Goal: Task Accomplishment & Management: Use online tool/utility

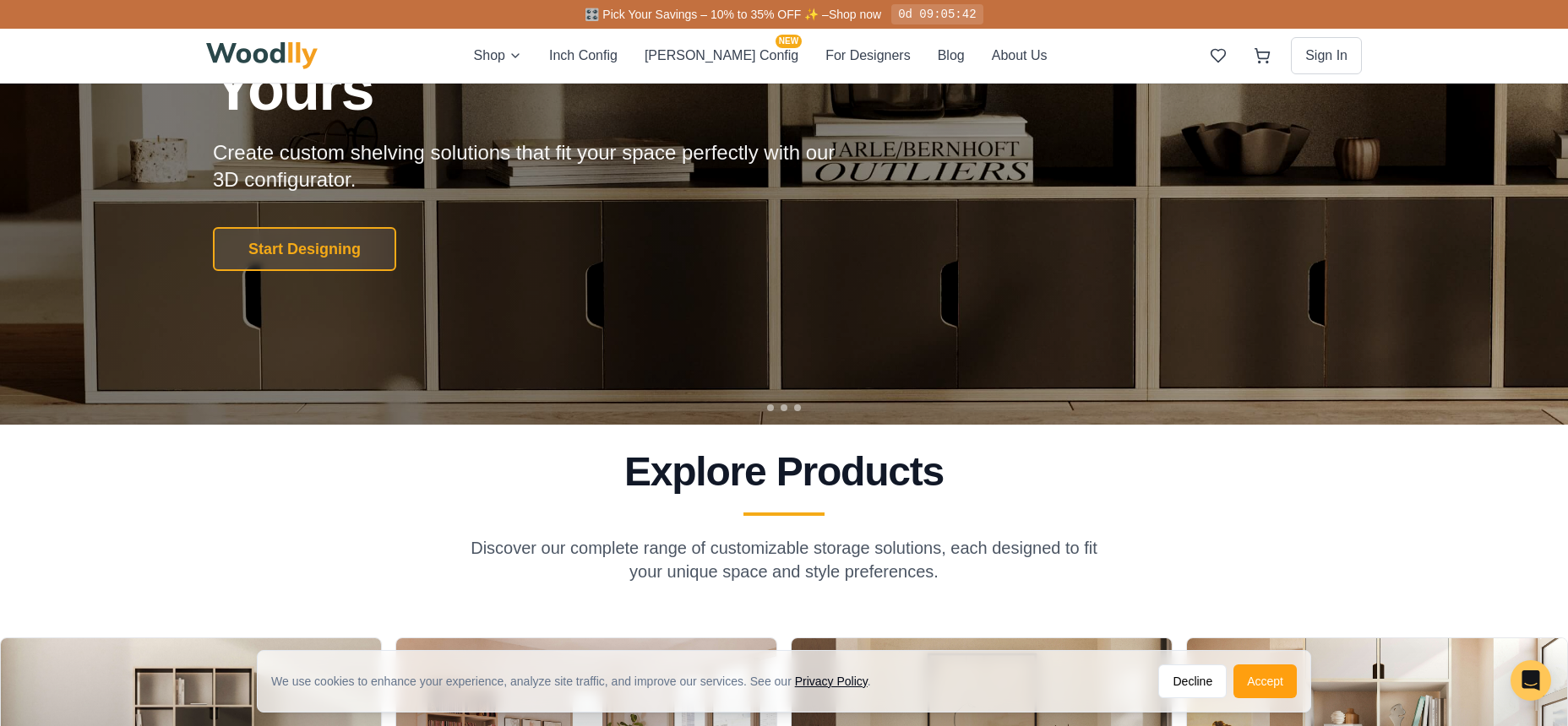
scroll to position [253, 0]
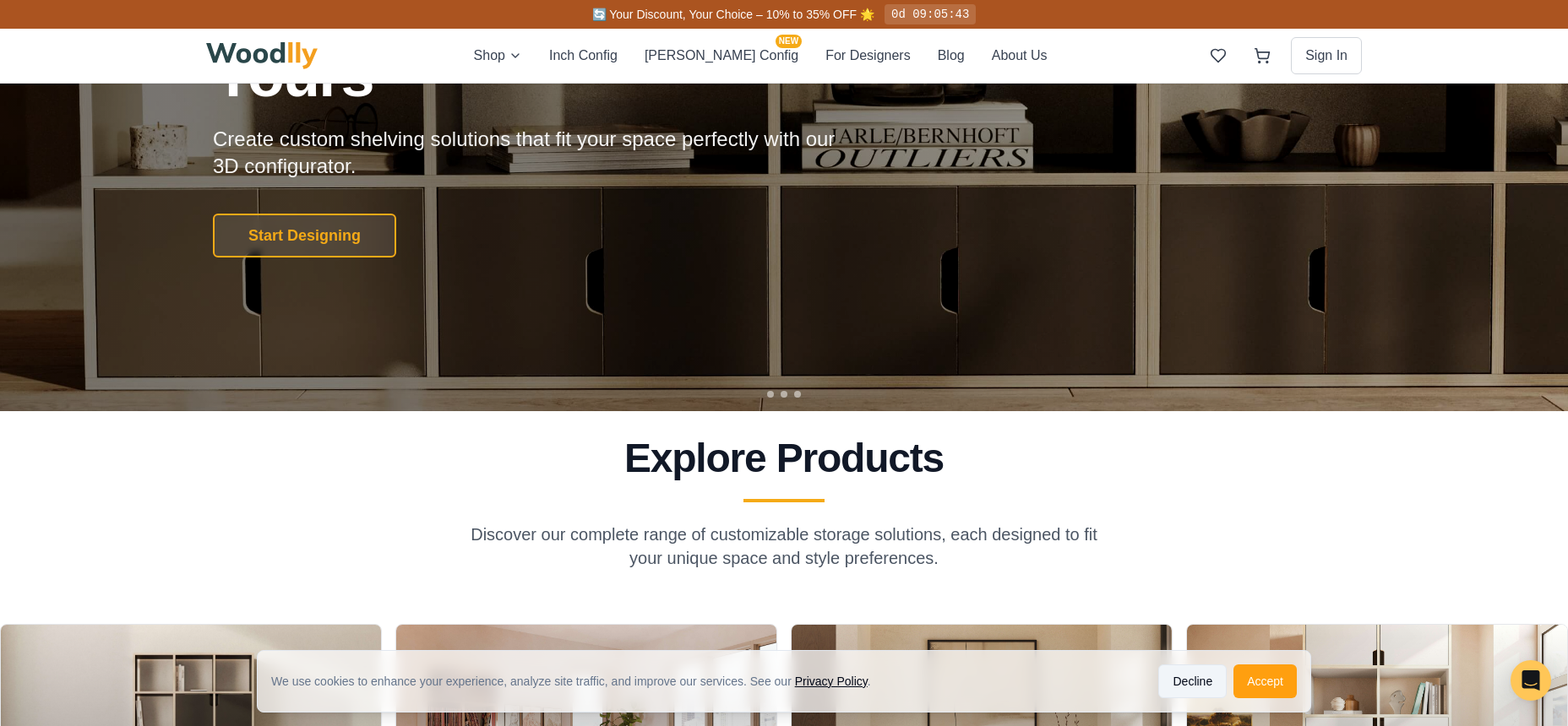
click at [1201, 683] on button "Decline" at bounding box center [1192, 682] width 68 height 34
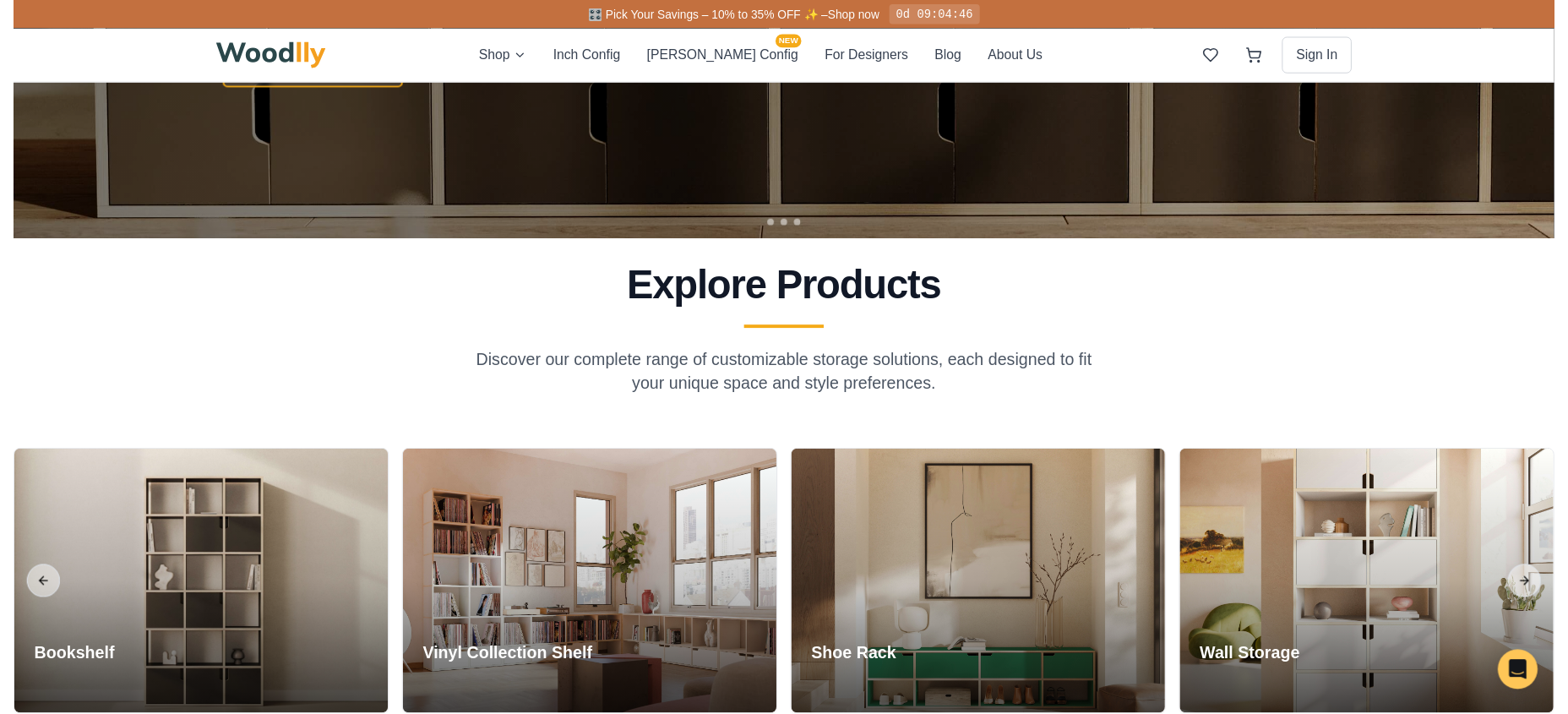
scroll to position [0, 0]
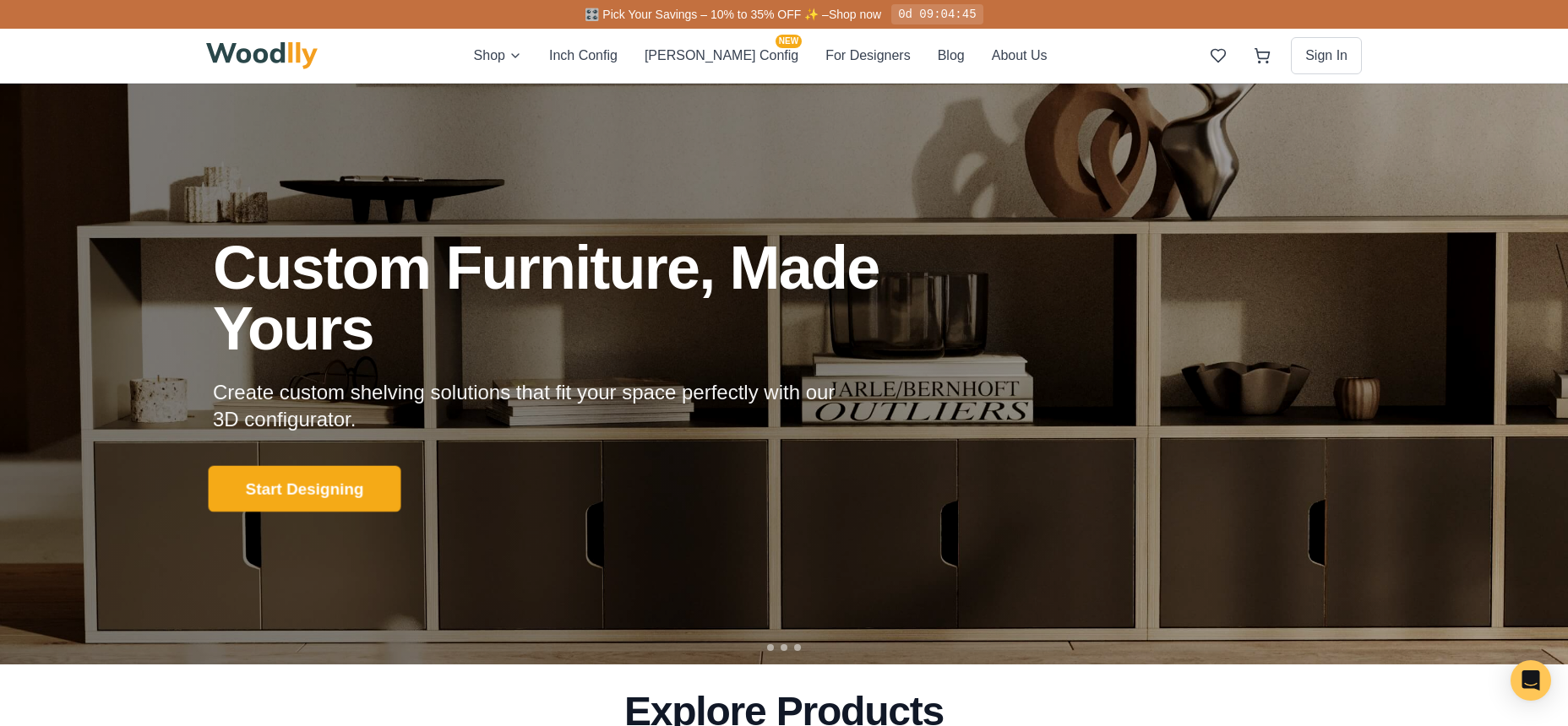
click at [358, 499] on button "Start Designing" at bounding box center [305, 490] width 192 height 46
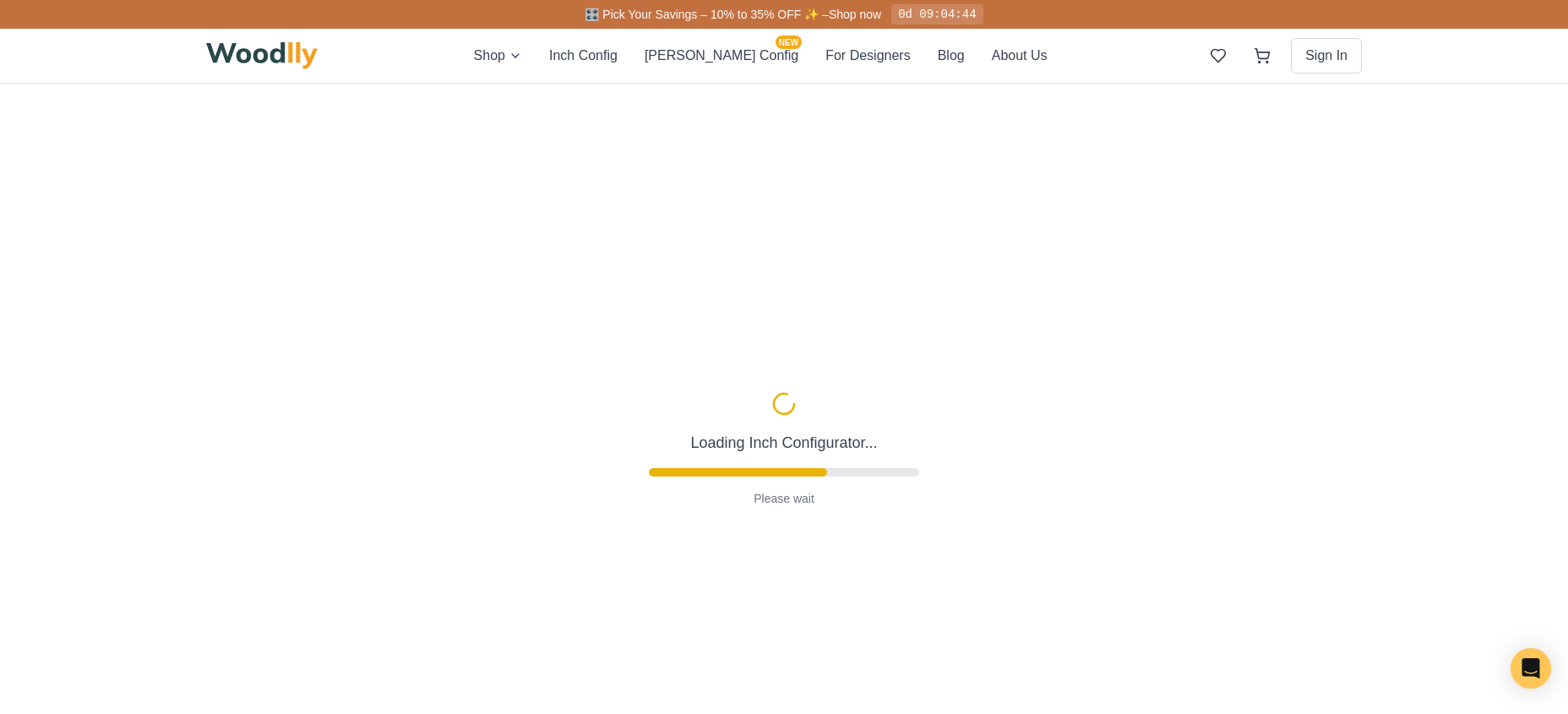
type input "56"
type input "2"
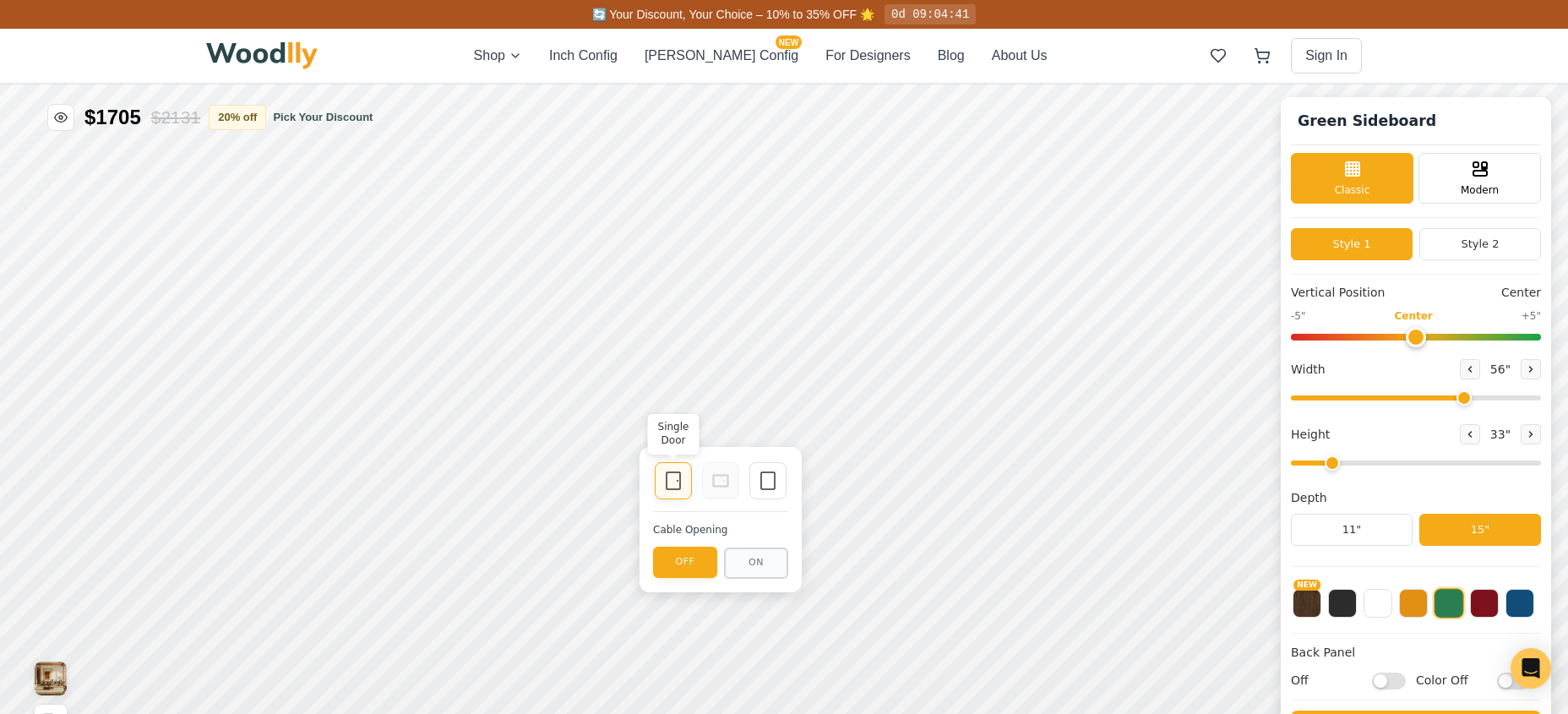
click at [671, 484] on icon at bounding box center [673, 480] width 20 height 20
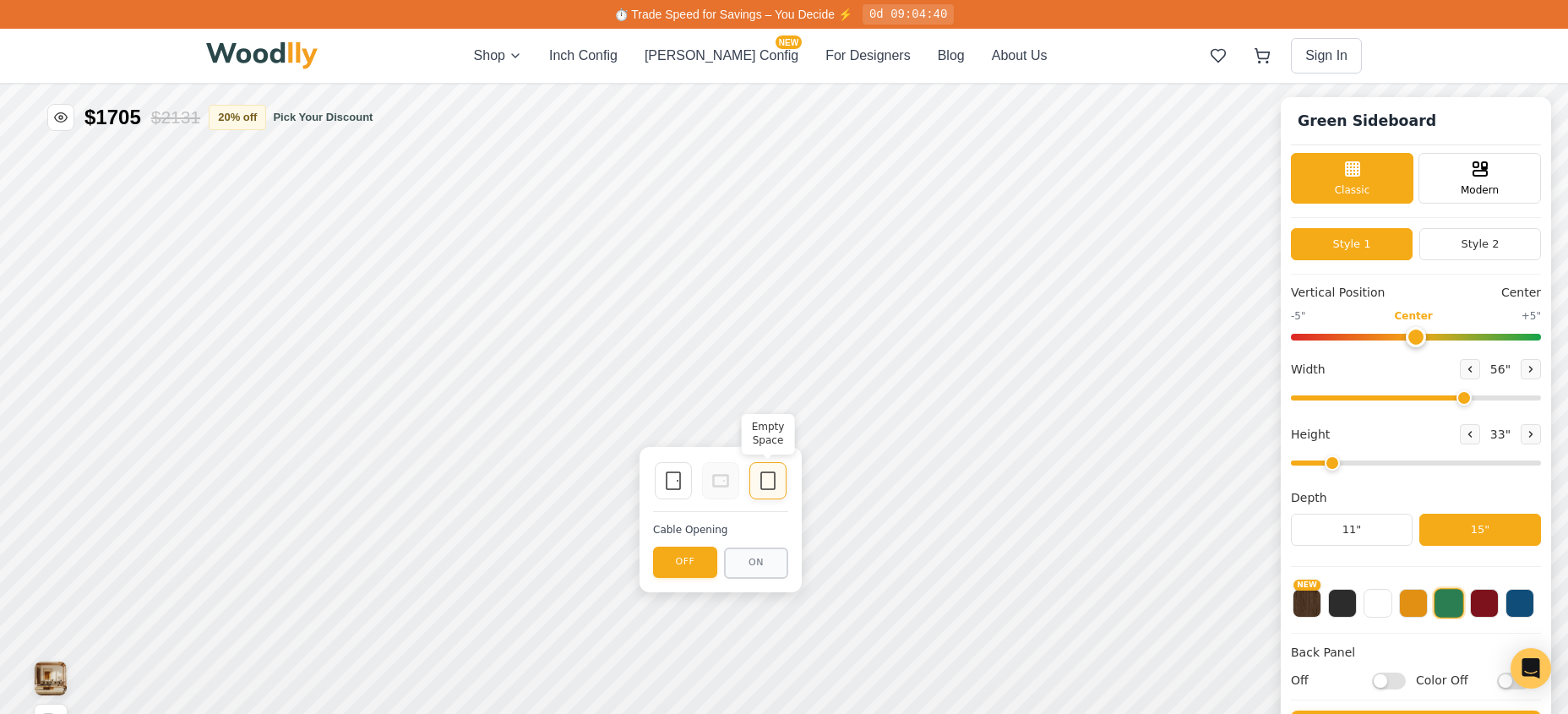
click at [765, 482] on icon at bounding box center [768, 480] width 20 height 20
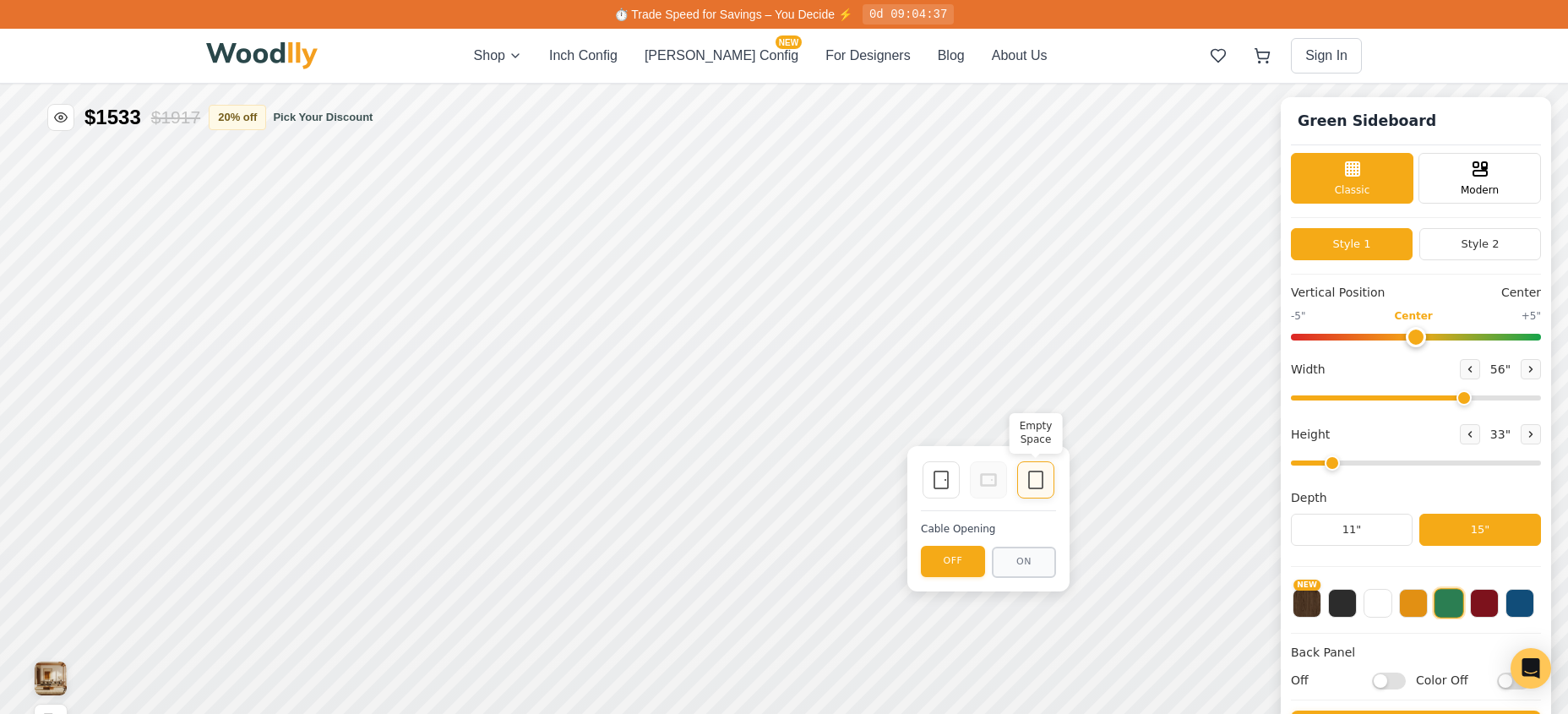
click at [1028, 485] on icon at bounding box center [1036, 479] width 20 height 20
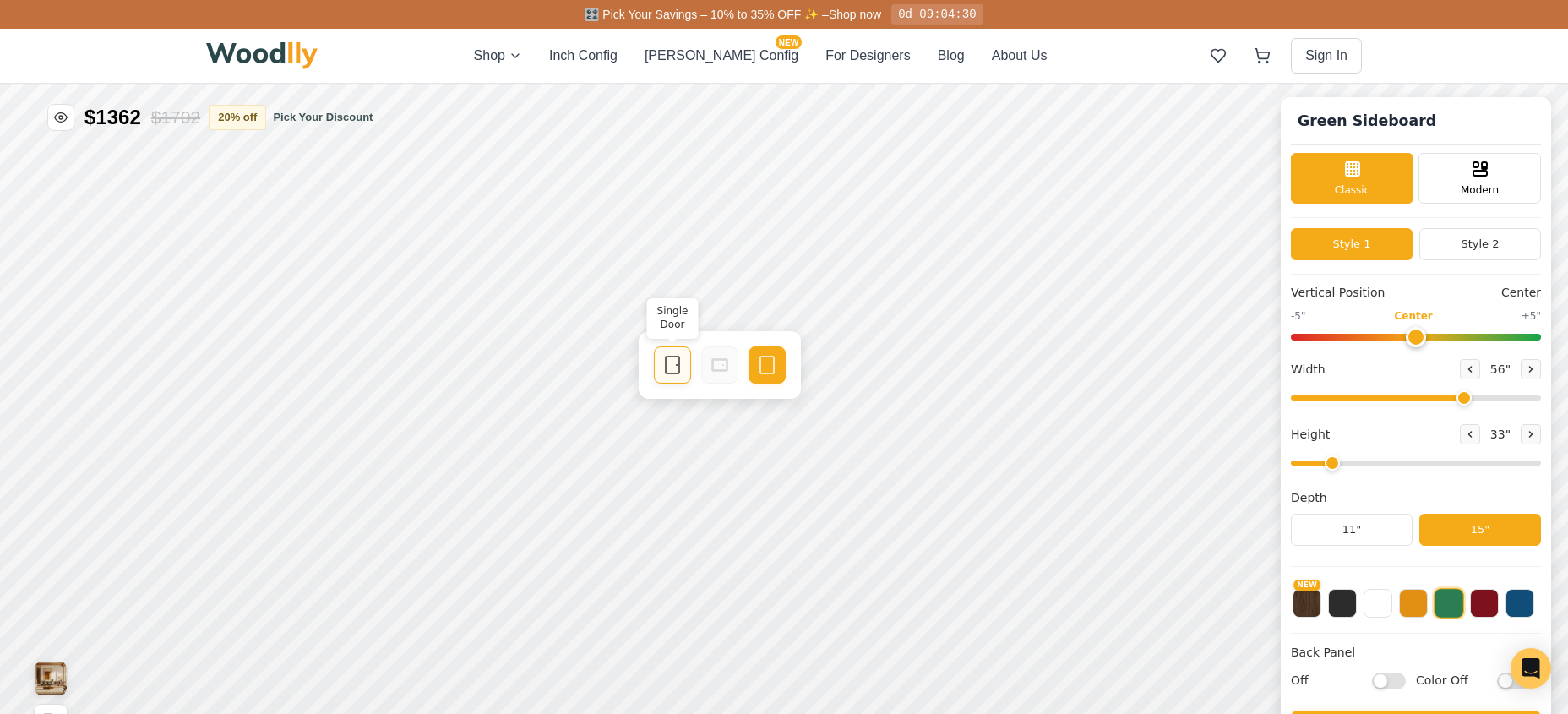
click at [671, 368] on icon at bounding box center [672, 365] width 20 height 20
click at [941, 374] on rect at bounding box center [942, 365] width 13 height 17
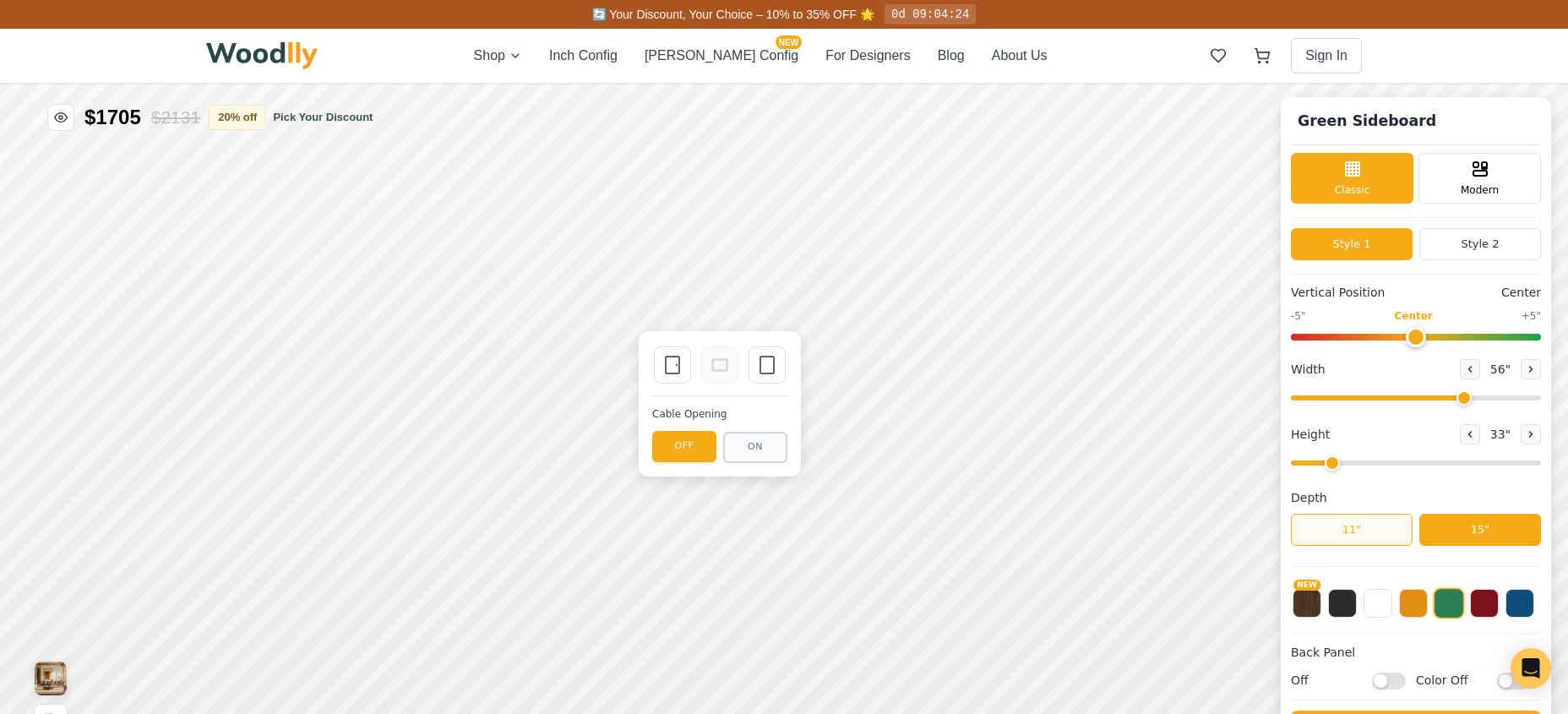
click at [1388, 527] on button "11"" at bounding box center [1352, 530] width 121 height 32
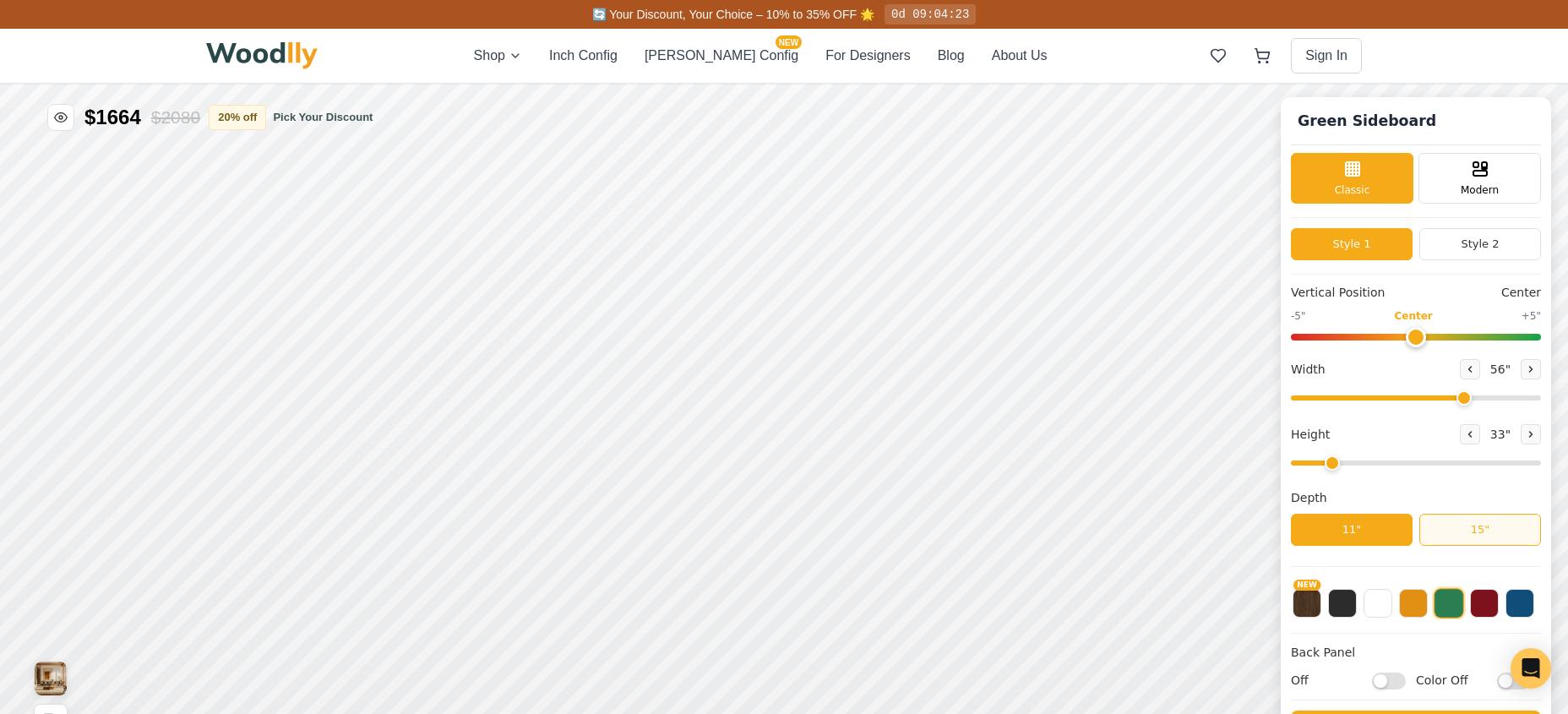
click at [1482, 525] on button "15"" at bounding box center [1480, 530] width 121 height 32
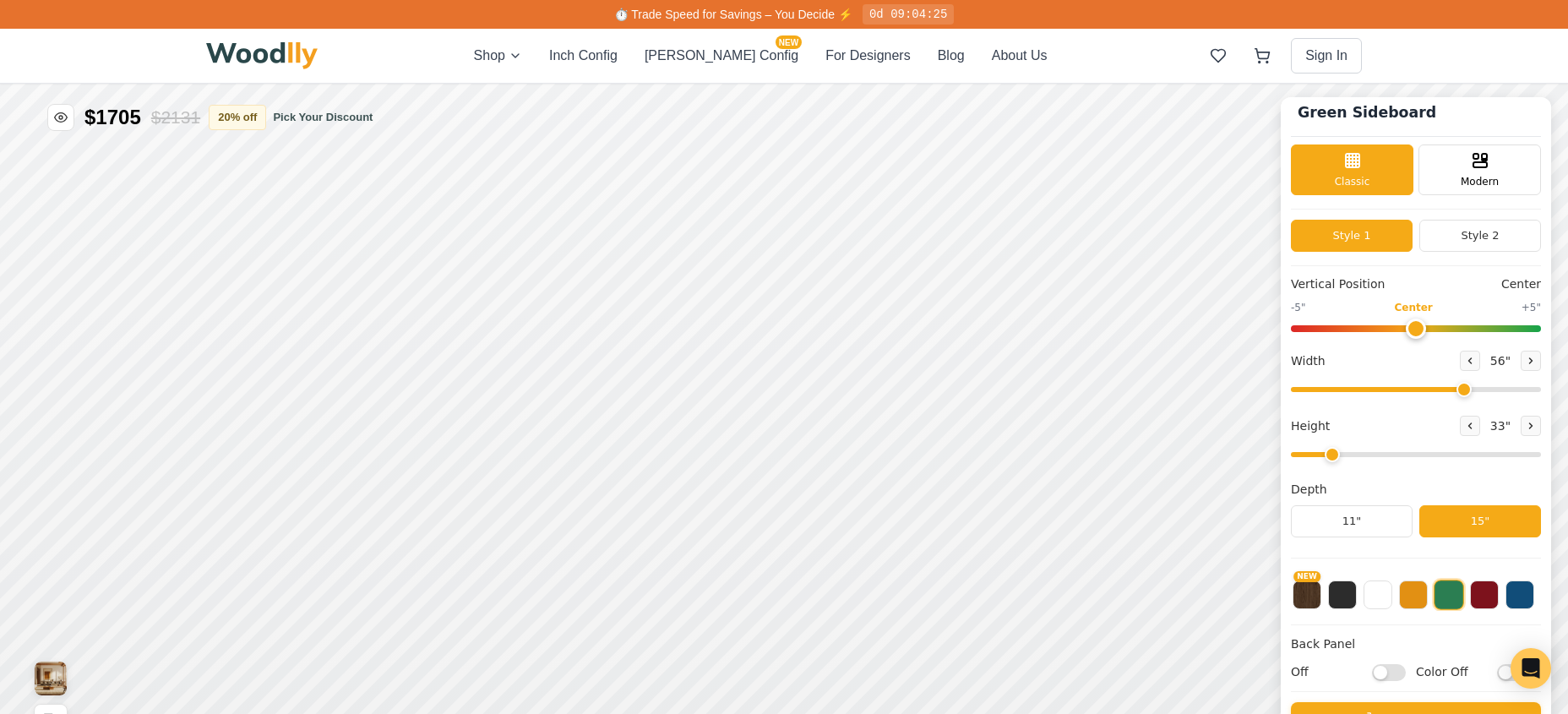
scroll to position [10, 0]
click at [1499, 594] on button at bounding box center [1485, 593] width 28 height 28
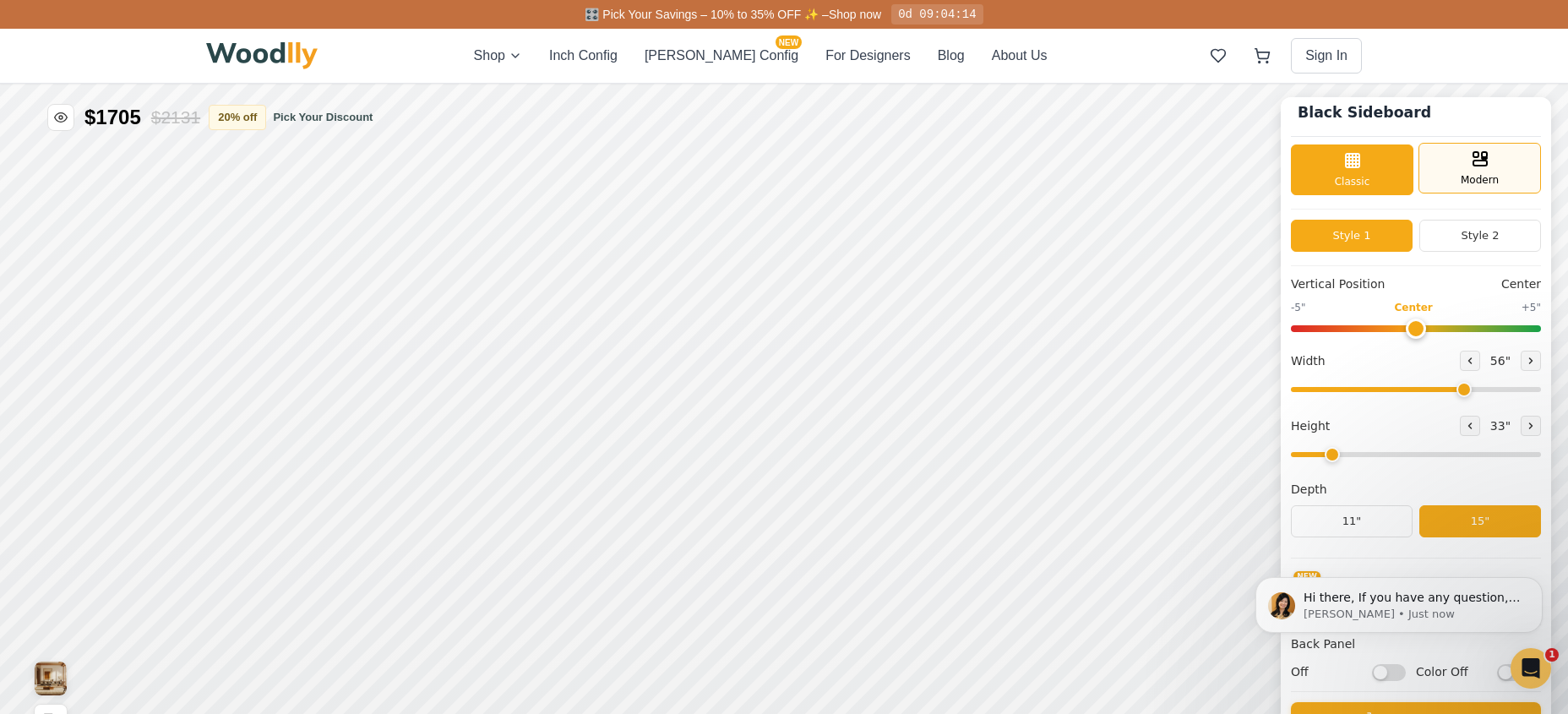
scroll to position [0, 0]
click at [1512, 171] on div "Modern" at bounding box center [1480, 167] width 122 height 50
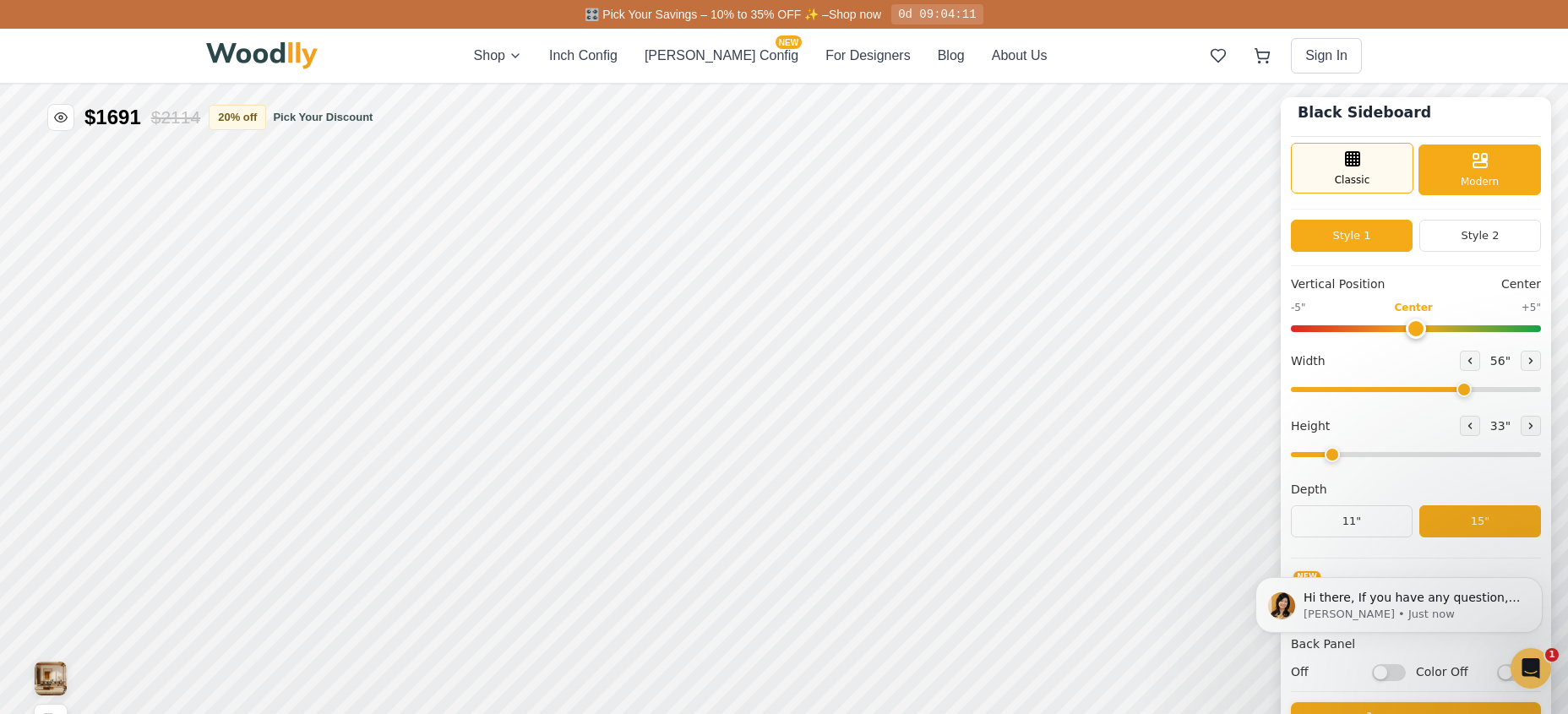
click at [1399, 167] on div "Classic" at bounding box center [1353, 167] width 122 height 50
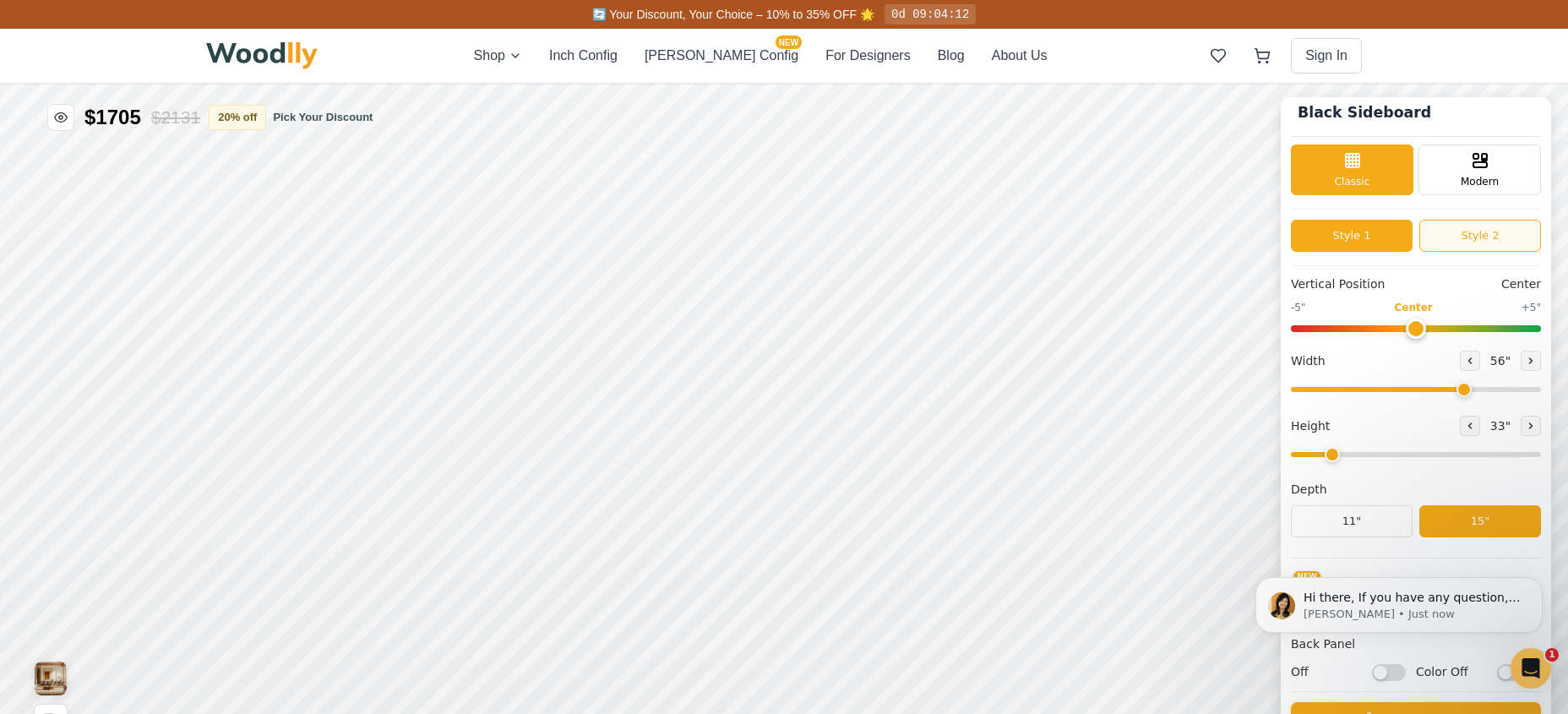
click at [1493, 233] on button "Style 2" at bounding box center [1480, 236] width 121 height 32
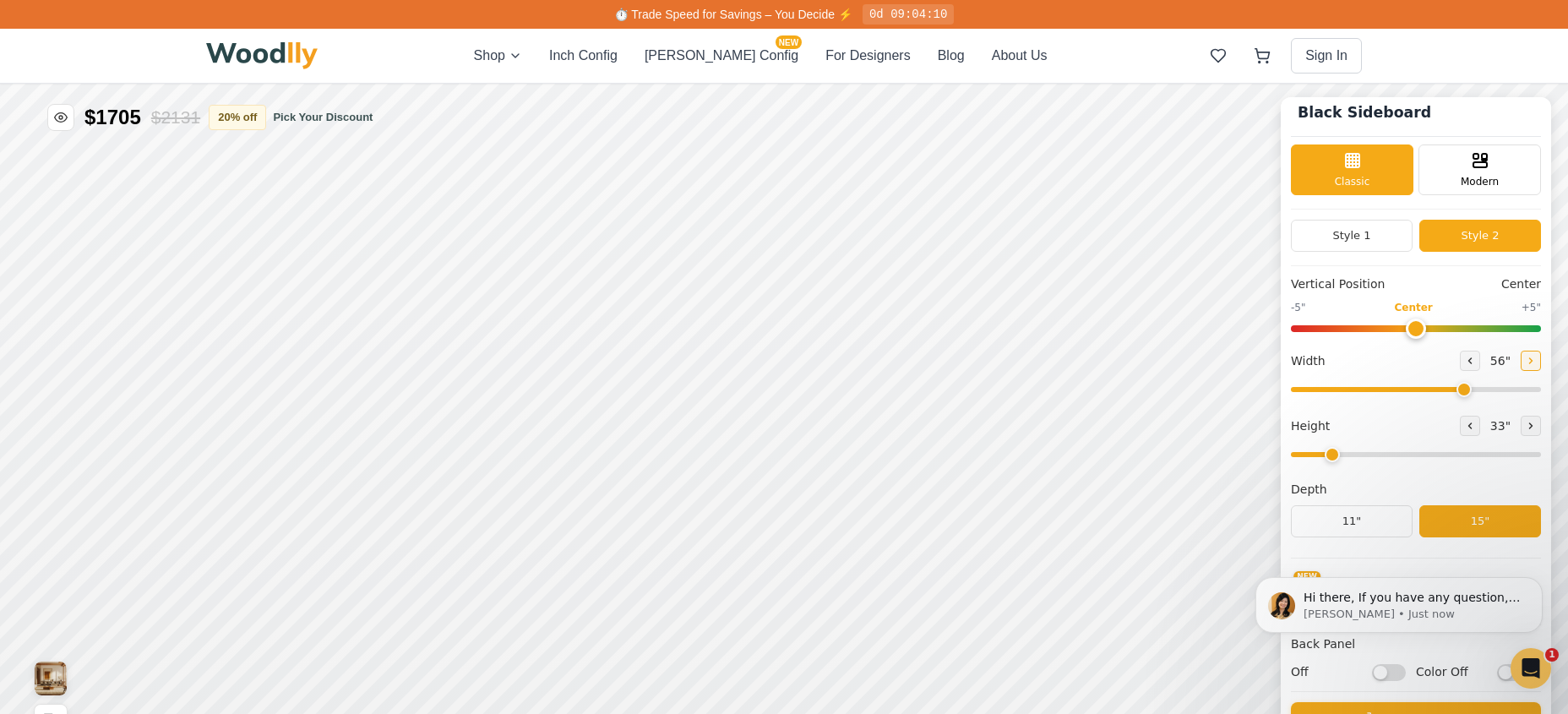
click at [1541, 356] on button at bounding box center [1531, 361] width 20 height 20
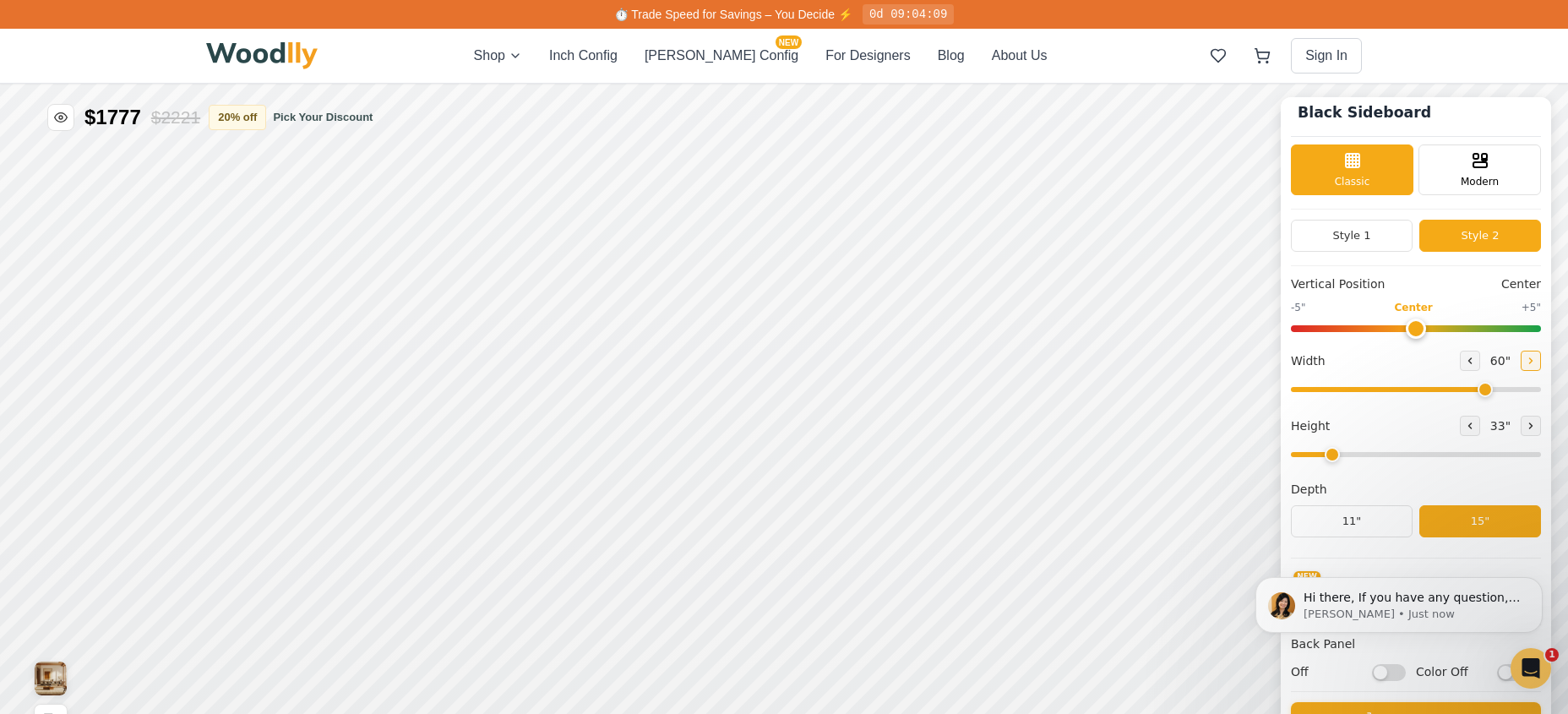
click at [1541, 356] on button at bounding box center [1531, 361] width 20 height 20
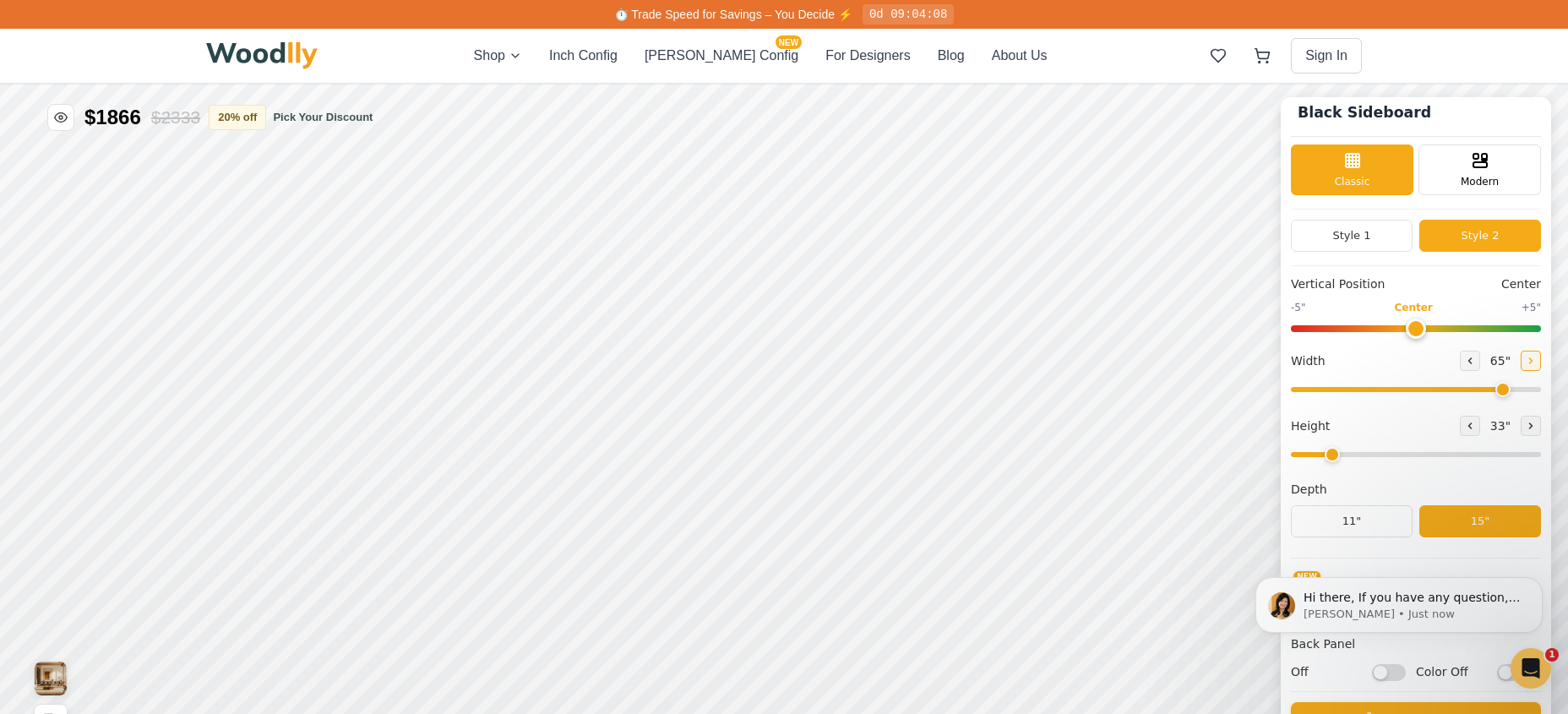
type input "66"
click at [1476, 427] on icon at bounding box center [1470, 425] width 10 height 10
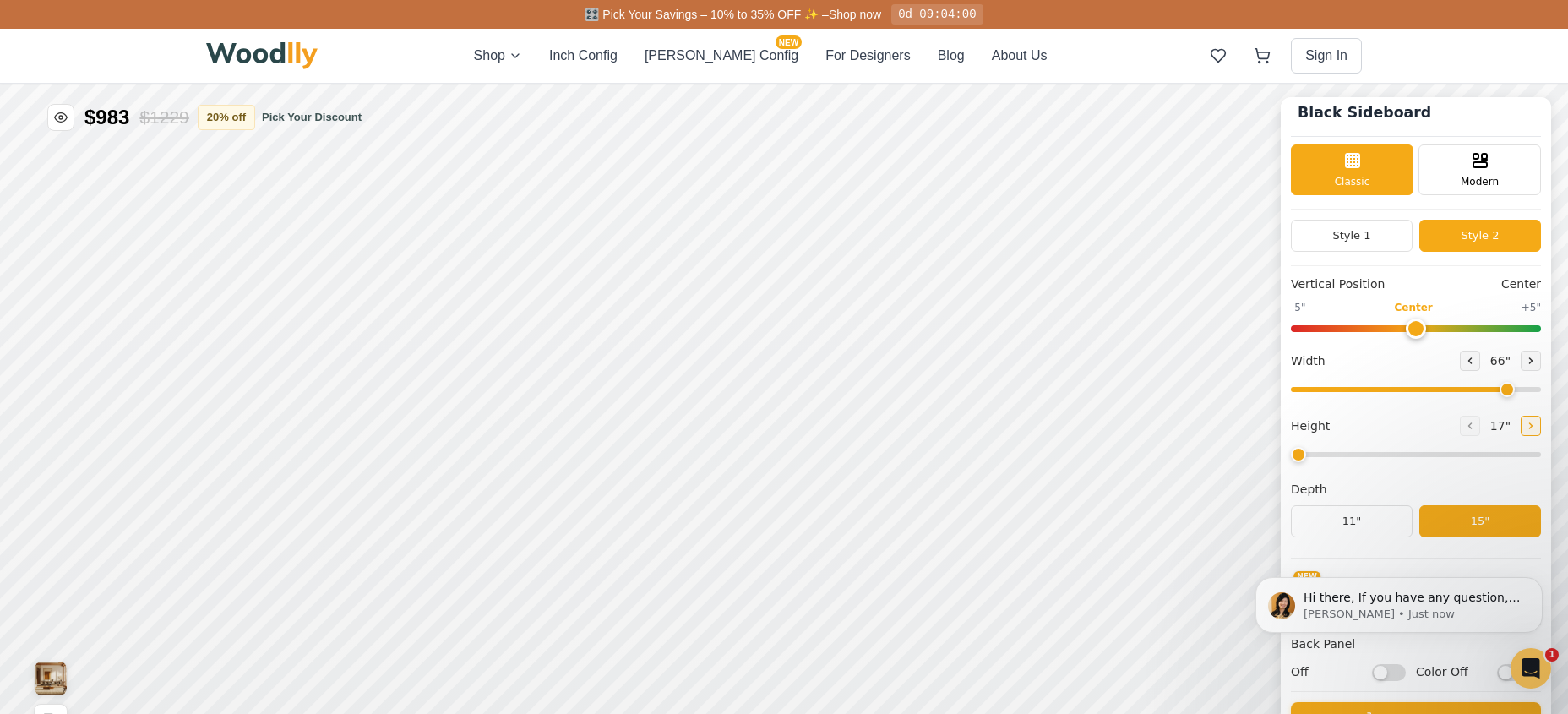
click at [1536, 419] on button at bounding box center [1531, 425] width 20 height 20
type input "2"
click at [1536, 363] on icon at bounding box center [1531, 361] width 10 height 10
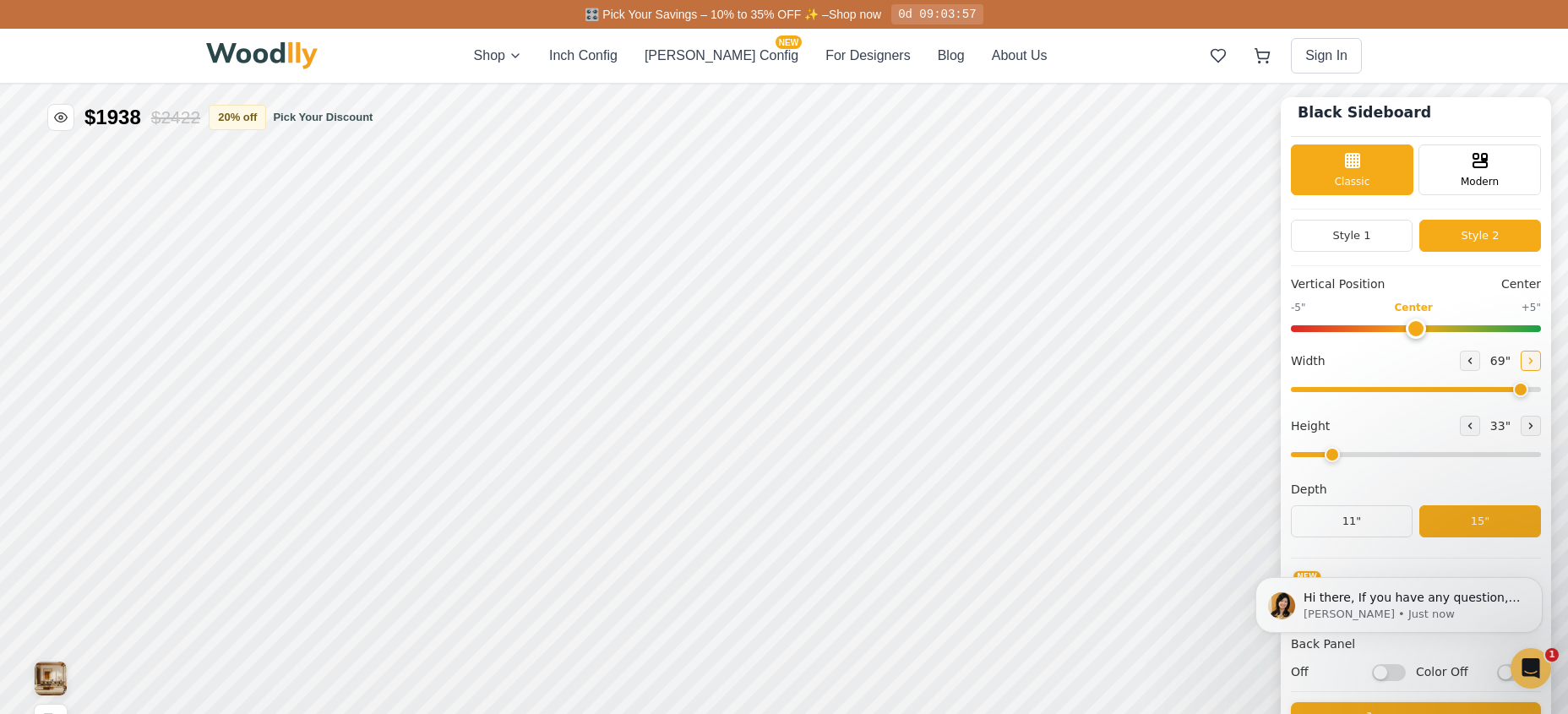
click at [1536, 363] on icon at bounding box center [1531, 361] width 10 height 10
type input "72"
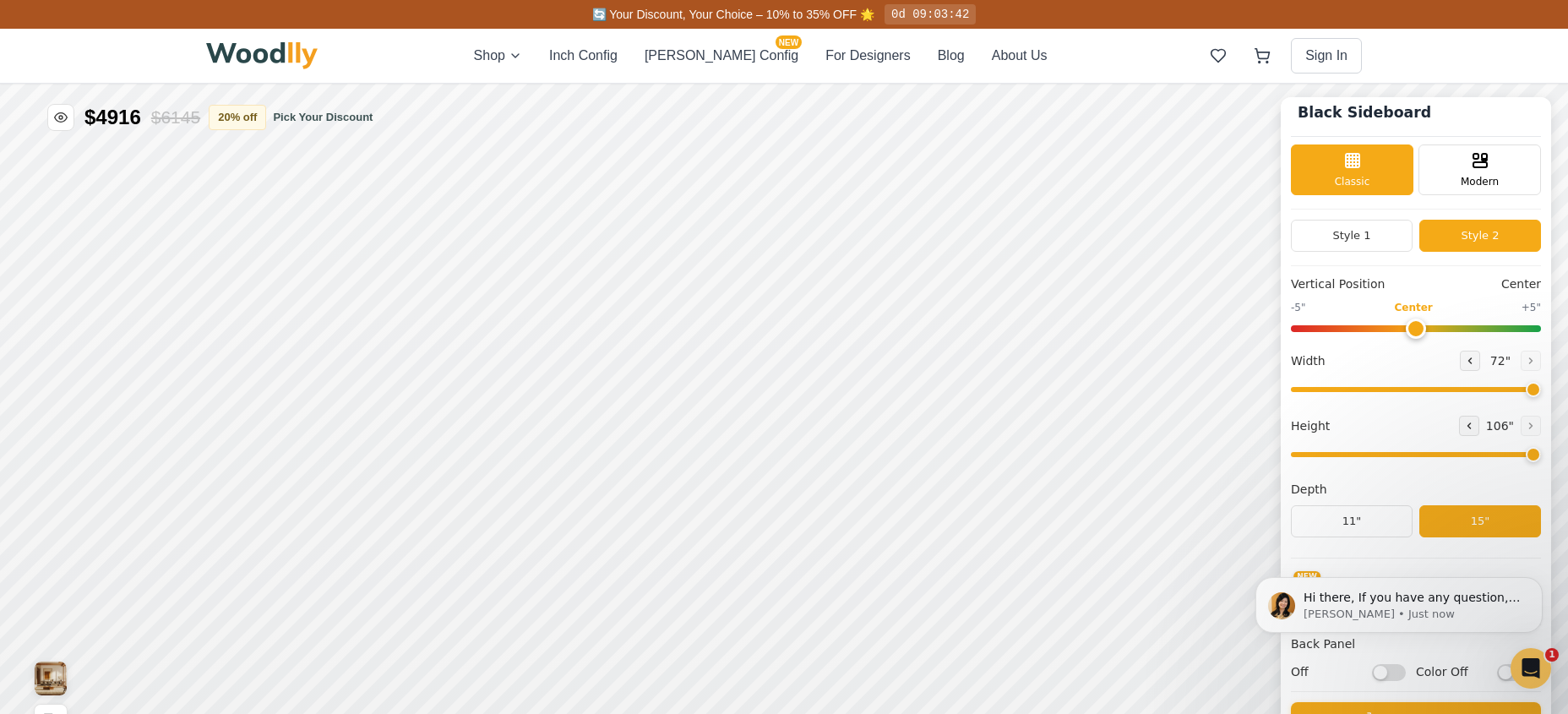
drag, startPoint x: 1342, startPoint y: 457, endPoint x: 1571, endPoint y: 460, distance: 229.0
type input "8"
click at [1541, 457] on input "range" at bounding box center [1417, 454] width 250 height 5
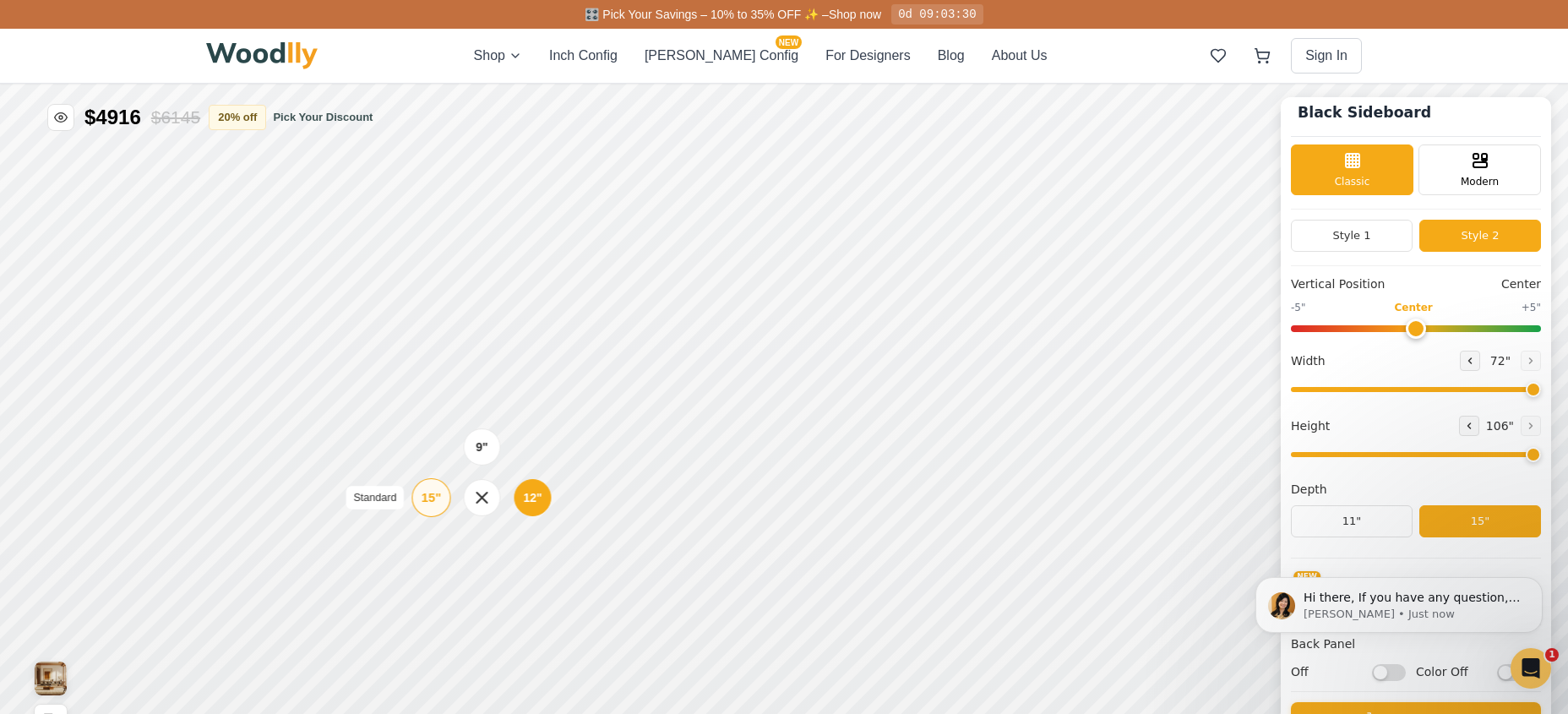
click at [444, 495] on div "15" Standard" at bounding box center [431, 498] width 39 height 39
click at [541, 495] on div "12"" at bounding box center [535, 495] width 19 height 19
click at [433, 439] on div "15"" at bounding box center [431, 446] width 19 height 19
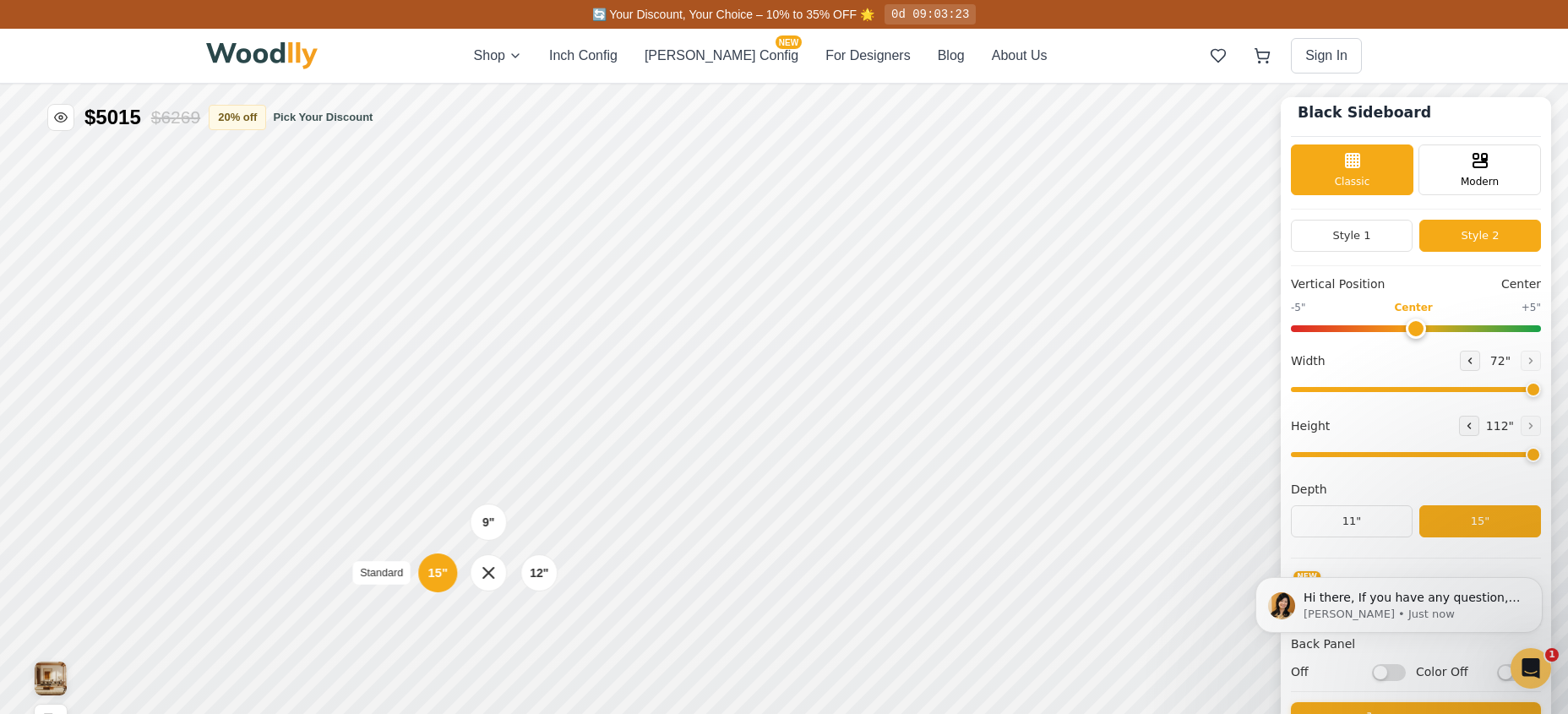
click at [444, 574] on div "15"" at bounding box center [439, 572] width 19 height 19
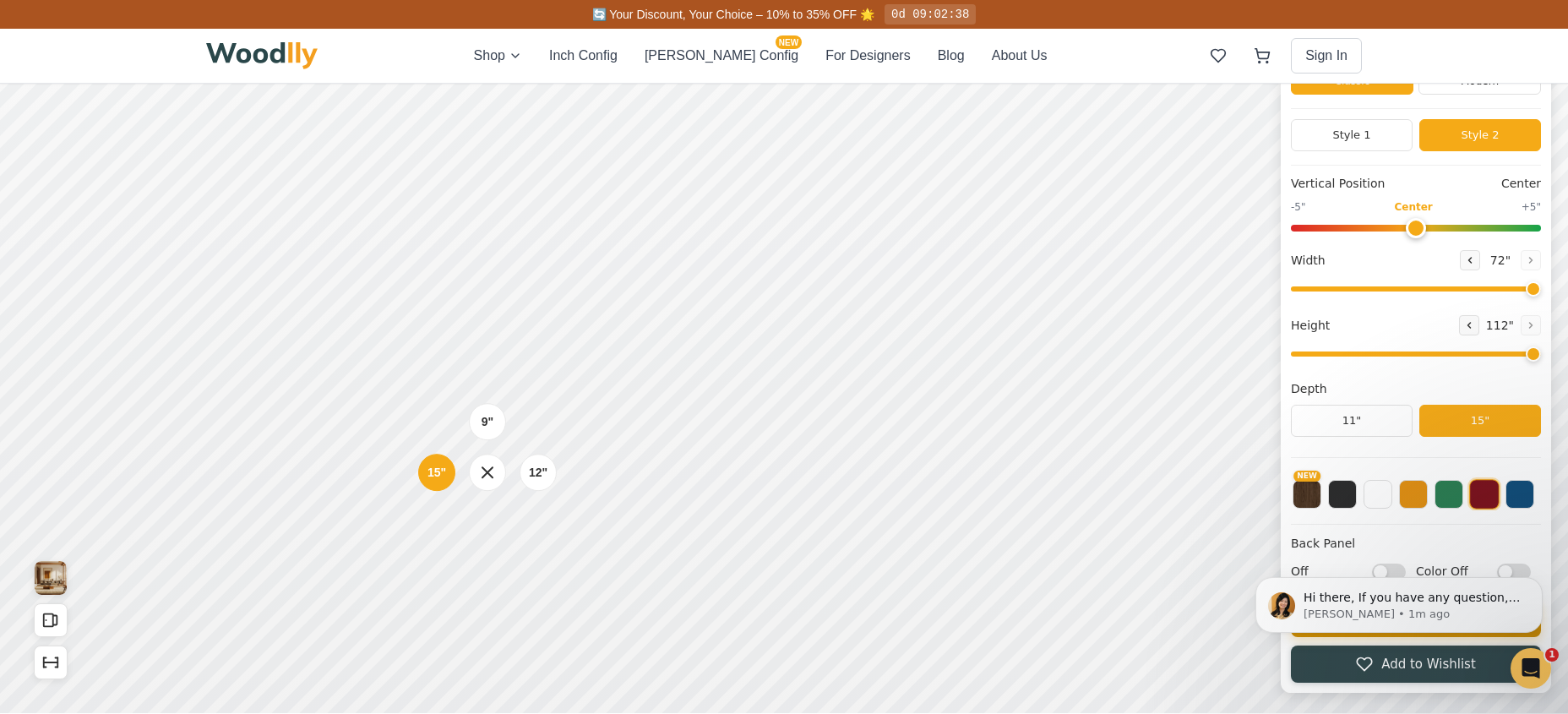
scroll to position [253, 0]
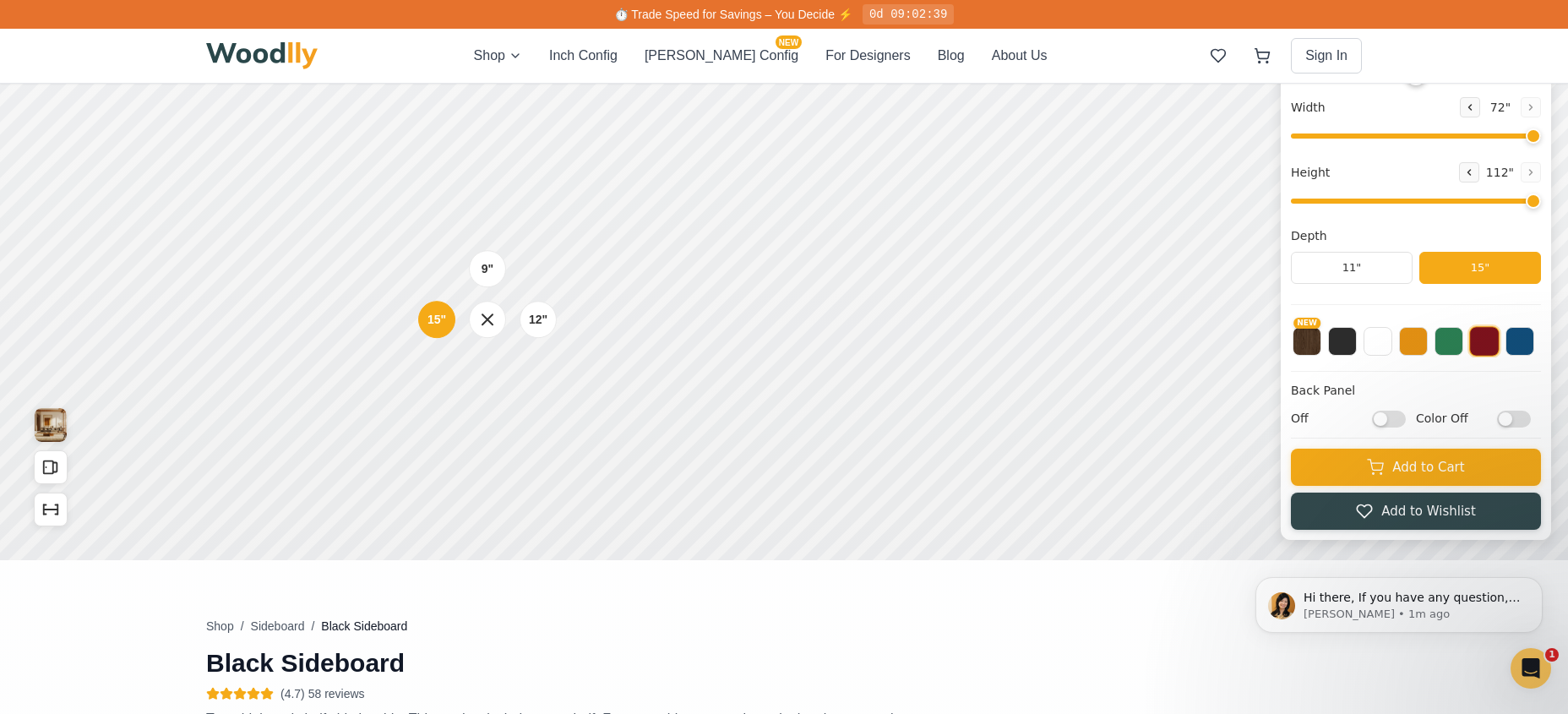
click at [1397, 418] on input "Off" at bounding box center [1389, 418] width 34 height 17
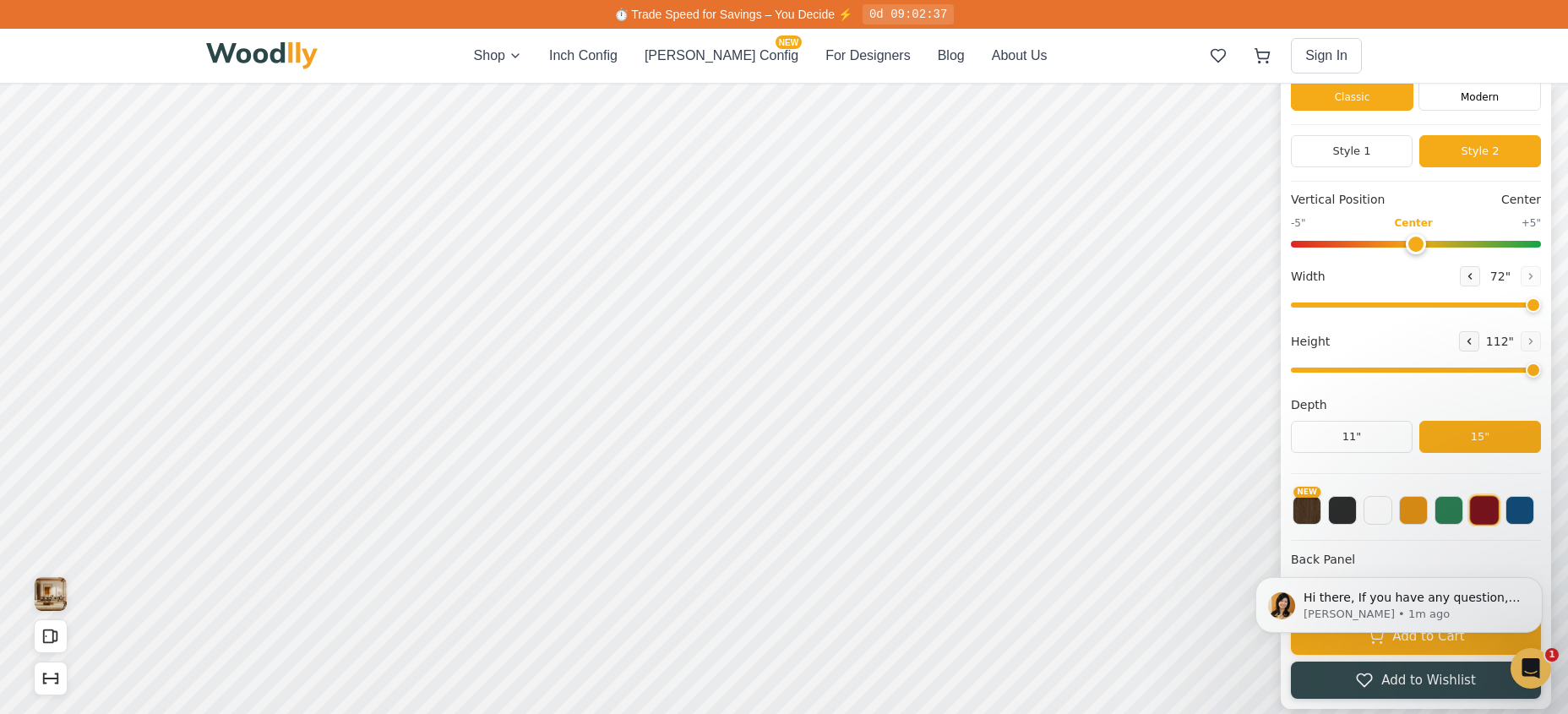
scroll to position [0, 0]
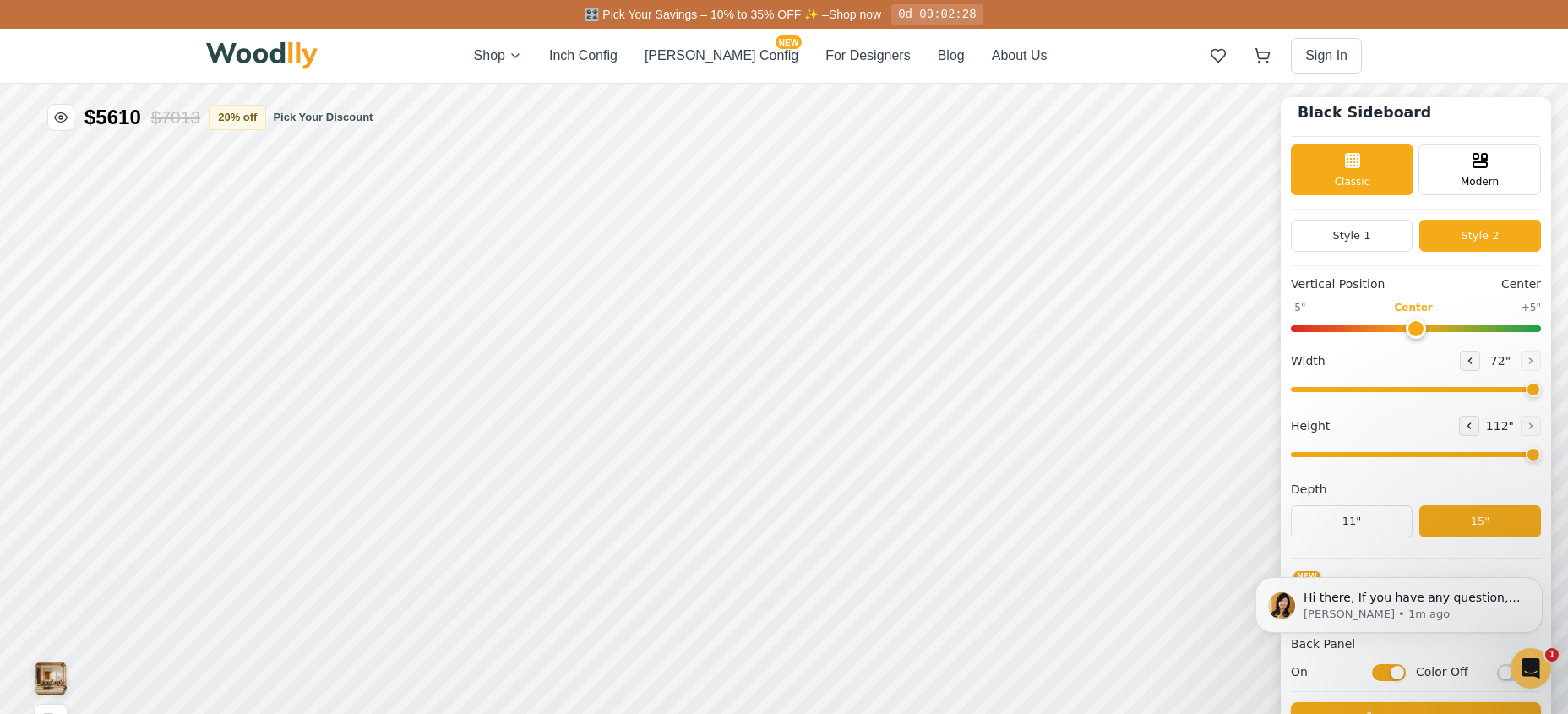
click at [1394, 667] on html "Hi there, If you have any question, we are right here for you. 😊 [PERSON_NAME] …" at bounding box center [1400, 604] width 338 height 127
click at [1405, 675] on input "On" at bounding box center [1389, 671] width 34 height 17
click at [1405, 674] on input "Off" at bounding box center [1389, 671] width 34 height 17
checkbox input "true"
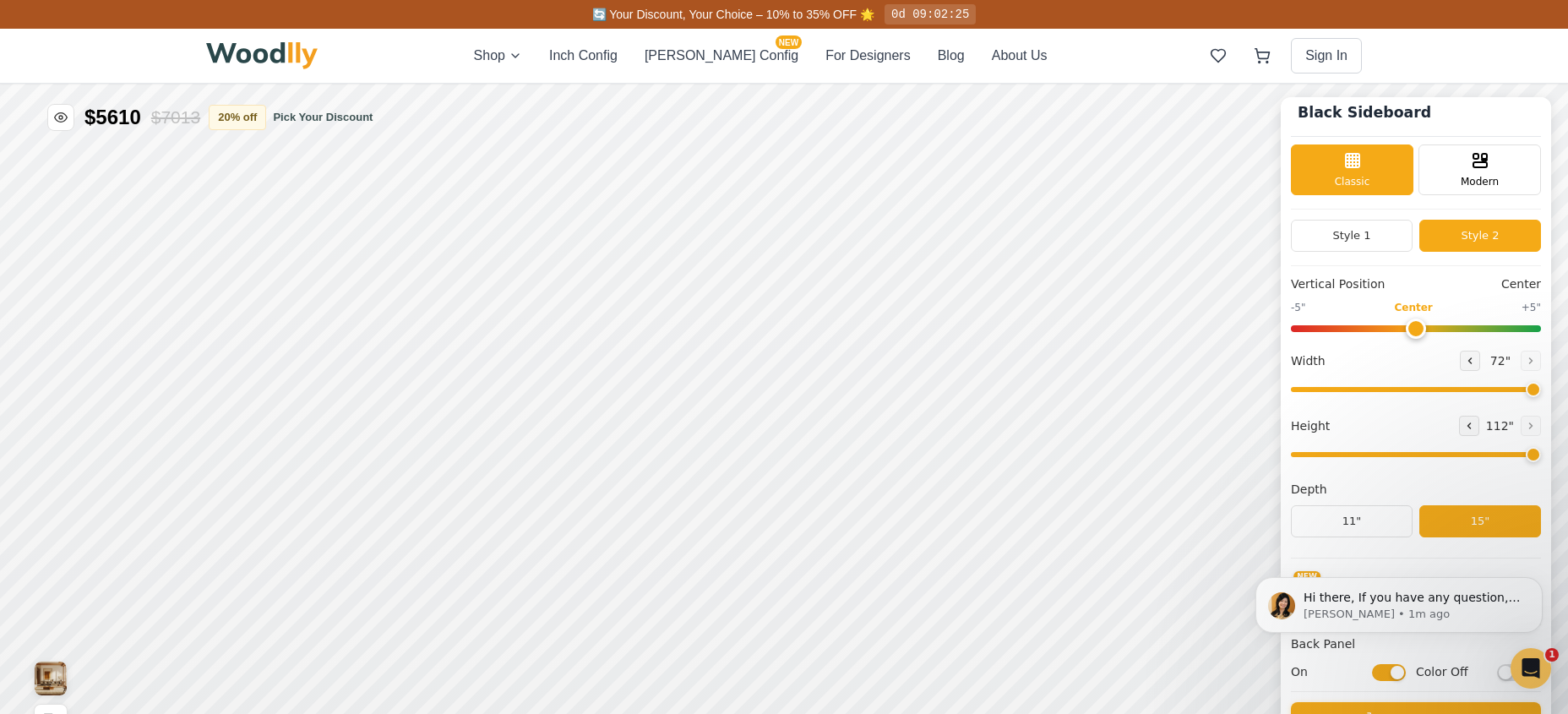
click at [1511, 672] on input "Color Off" at bounding box center [1514, 671] width 34 height 17
checkbox input "true"
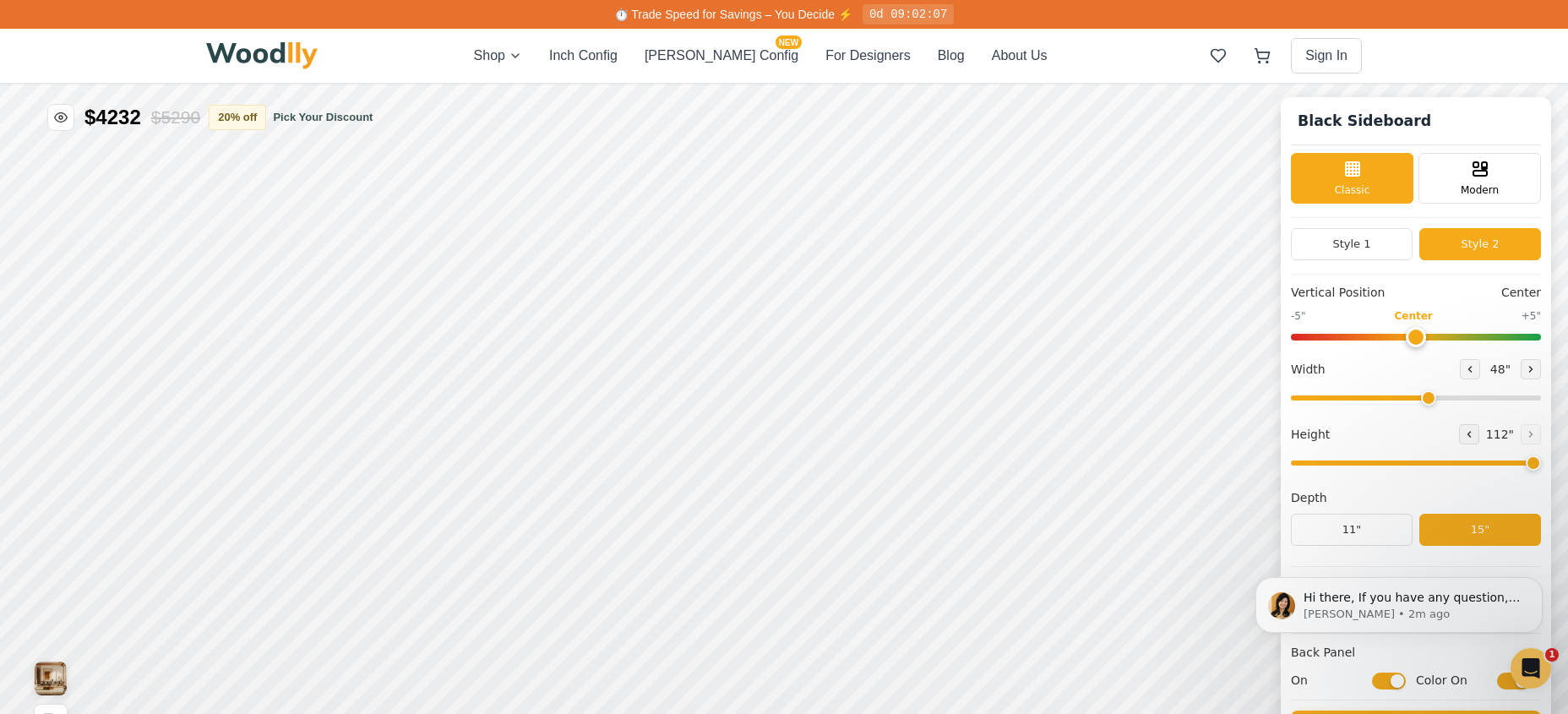
drag, startPoint x: 1541, startPoint y: 397, endPoint x: 1438, endPoint y: 405, distance: 103.3
type input "48"
click at [1438, 400] on input "range" at bounding box center [1417, 398] width 250 height 5
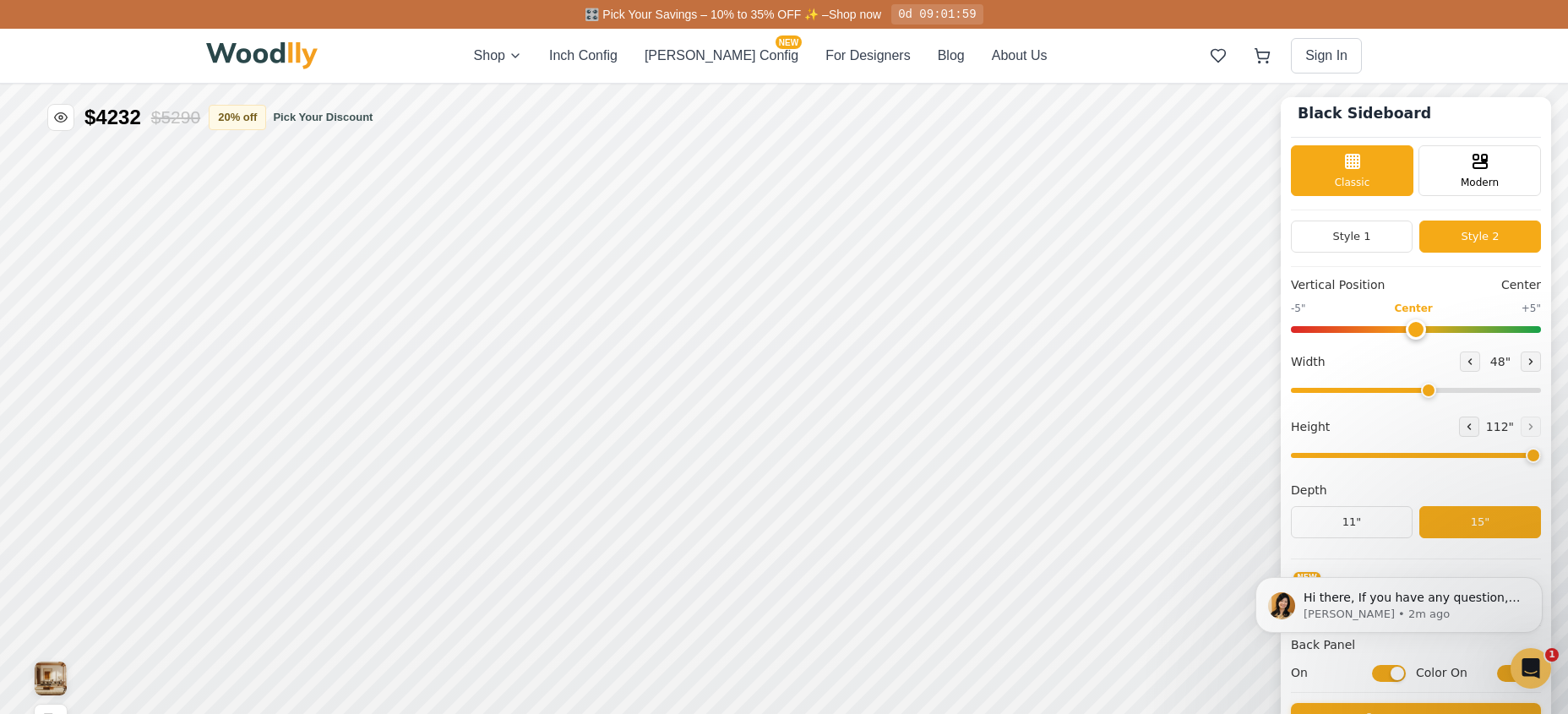
scroll to position [10, 0]
click at [1399, 674] on input "On" at bounding box center [1389, 671] width 34 height 17
click at [1399, 674] on input "Off" at bounding box center [1389, 671] width 34 height 17
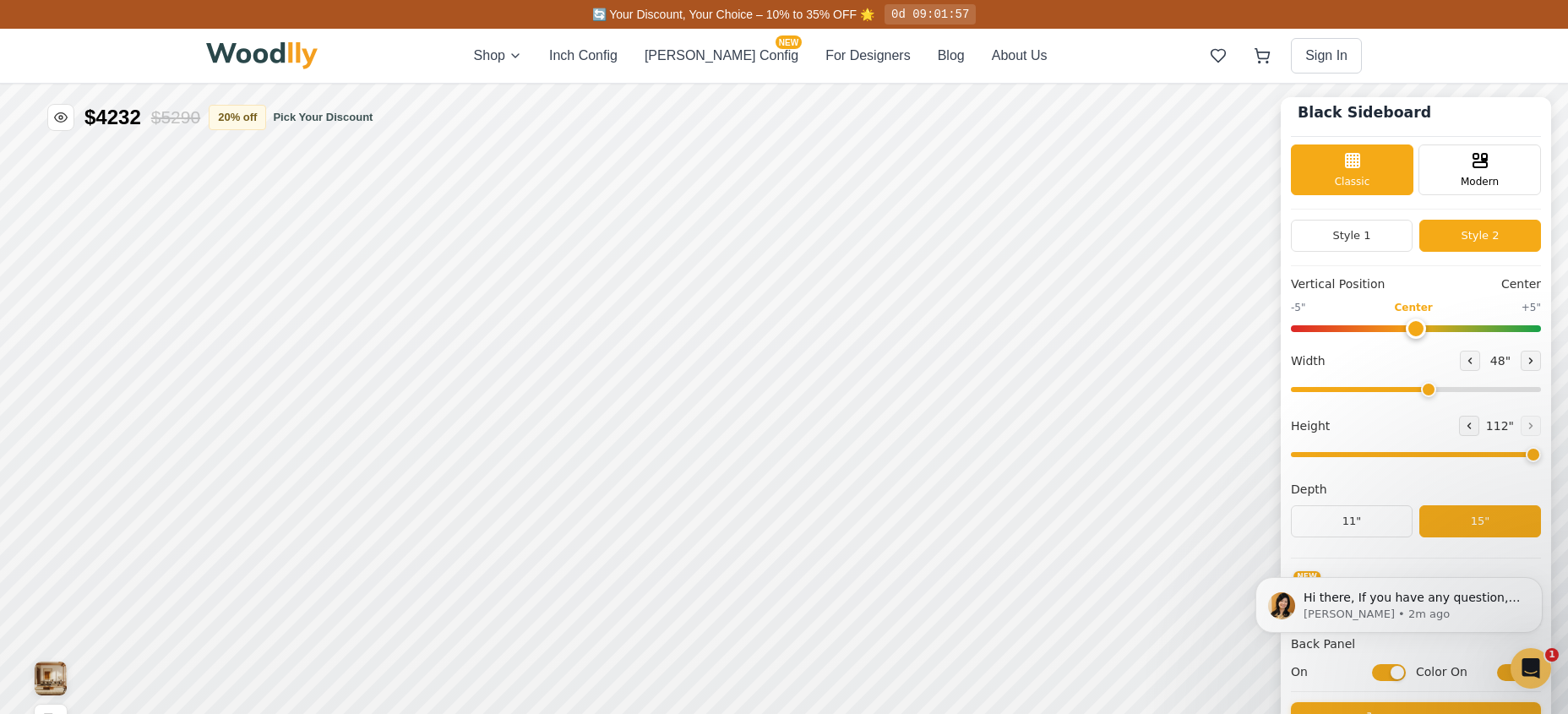
click at [1399, 674] on input "On" at bounding box center [1389, 671] width 34 height 17
checkbox input "false"
